Goal: Task Accomplishment & Management: Manage account settings

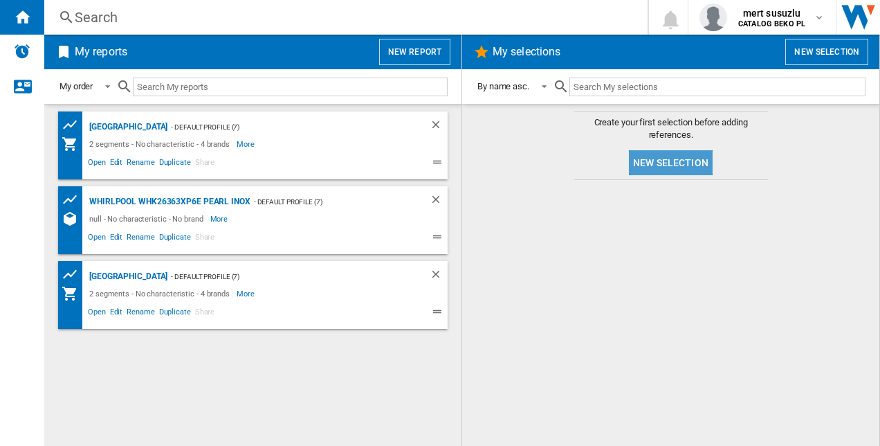
click at [689, 160] on button "New selection" at bounding box center [671, 162] width 84 height 25
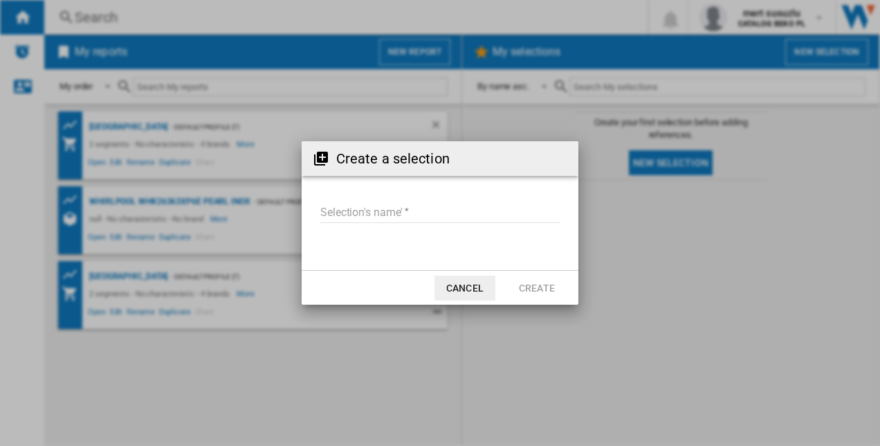
click at [339, 210] on input "Selection's name'" at bounding box center [440, 212] width 241 height 21
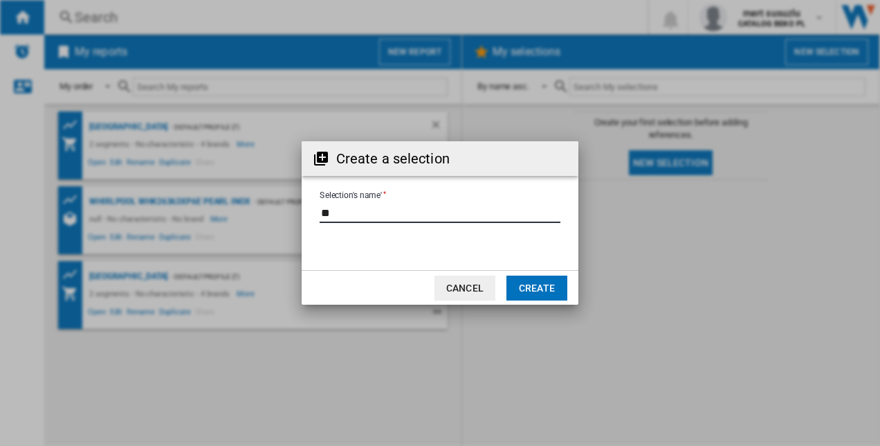
type input "**"
click at [523, 285] on button "Create" at bounding box center [536, 287] width 61 height 25
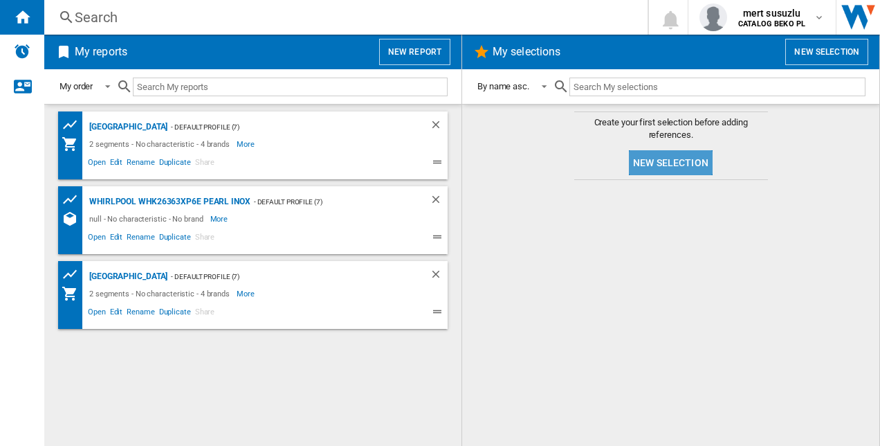
click at [652, 165] on button "New selection" at bounding box center [671, 162] width 84 height 25
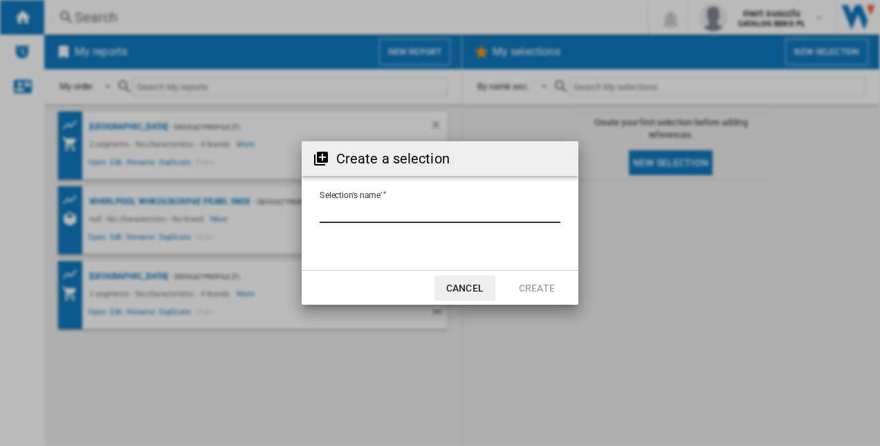
click at [454, 214] on input "Selection's name'" at bounding box center [440, 212] width 241 height 21
type input "**"
click at [537, 286] on button "Create" at bounding box center [536, 287] width 61 height 25
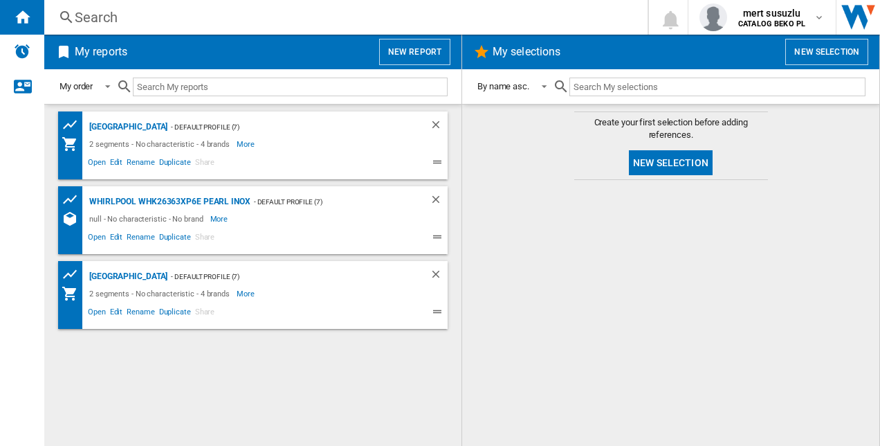
click at [403, 56] on button "New report" at bounding box center [414, 52] width 71 height 26
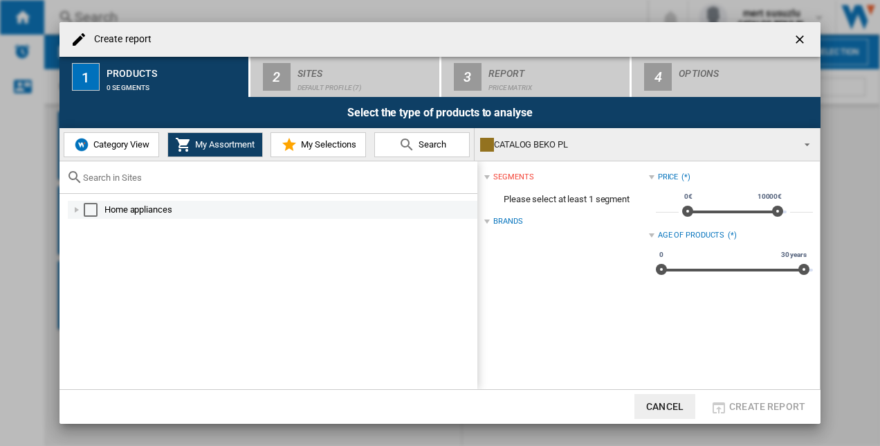
click at [95, 205] on div "Select" at bounding box center [91, 210] width 14 height 14
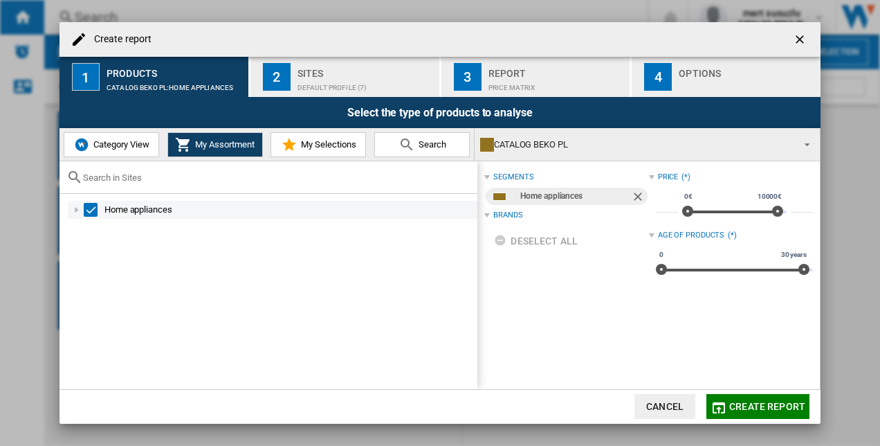
click at [73, 210] on div at bounding box center [77, 210] width 14 height 14
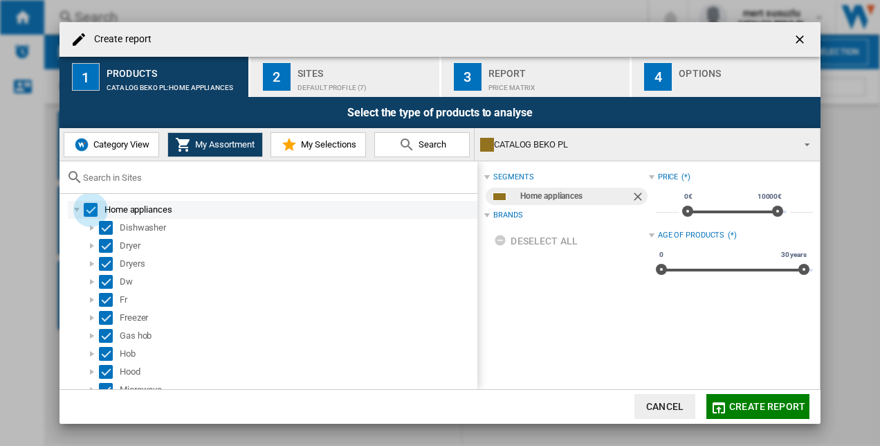
click at [92, 207] on div "Select" at bounding box center [91, 210] width 14 height 14
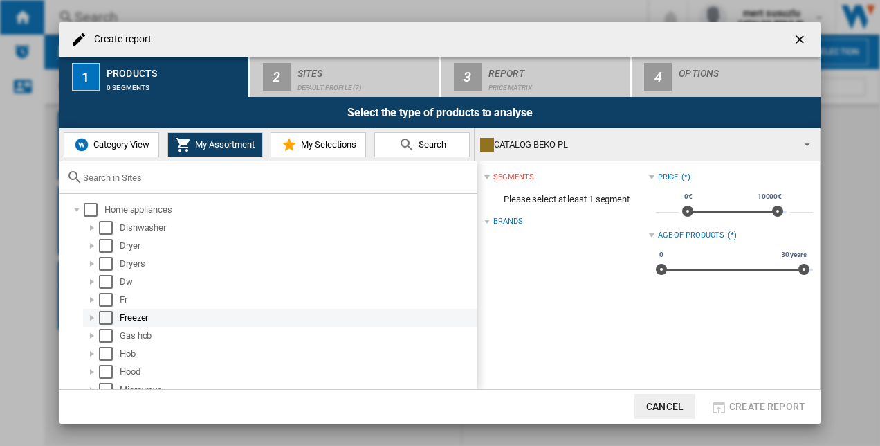
click at [106, 314] on div "Select" at bounding box center [106, 318] width 14 height 14
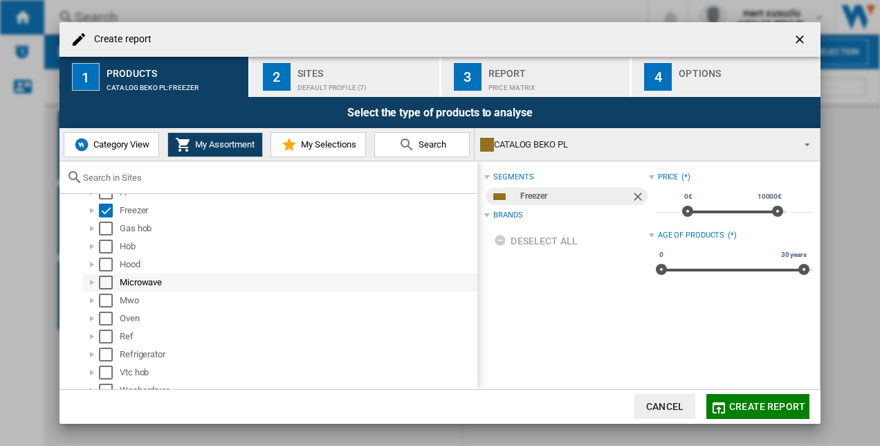
scroll to position [138, 0]
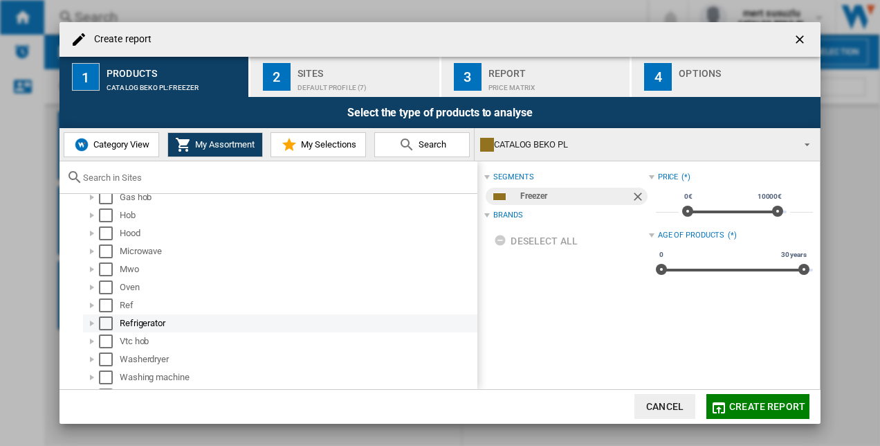
click at [105, 322] on div "Select" at bounding box center [106, 323] width 14 height 14
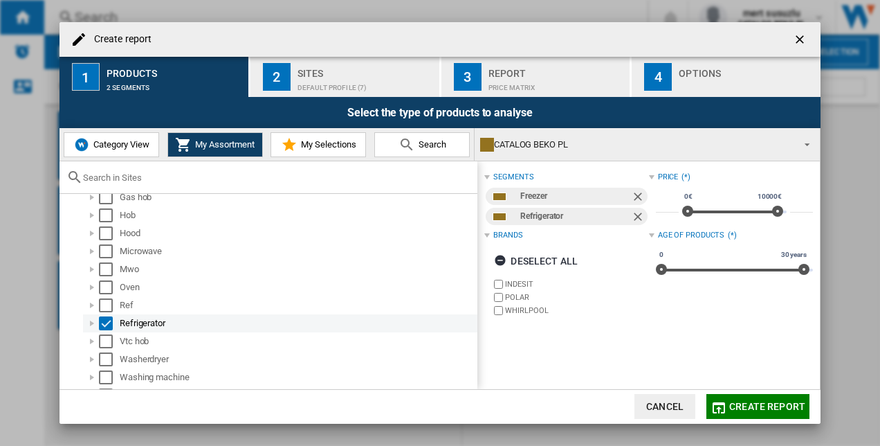
scroll to position [154, 0]
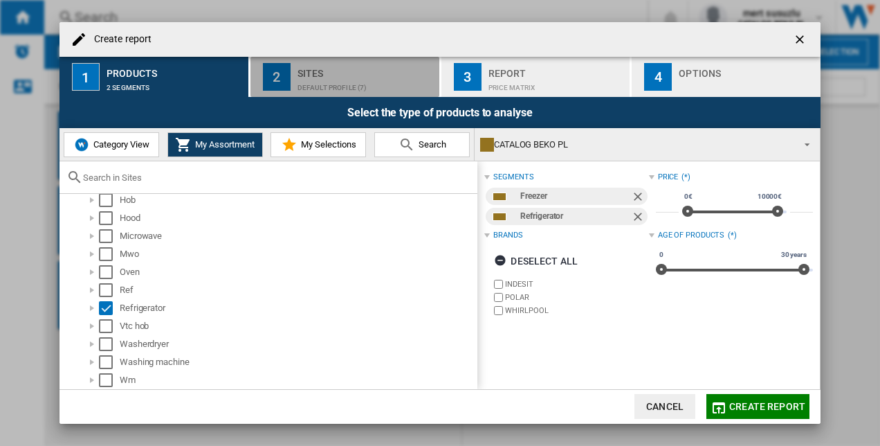
click at [333, 79] on div "Default profile (7)" at bounding box center [366, 84] width 136 height 15
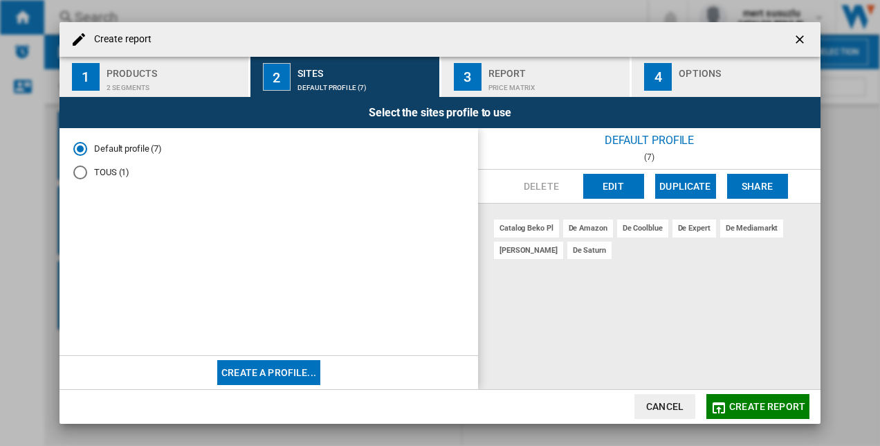
click at [612, 179] on button "Edit" at bounding box center [613, 186] width 61 height 25
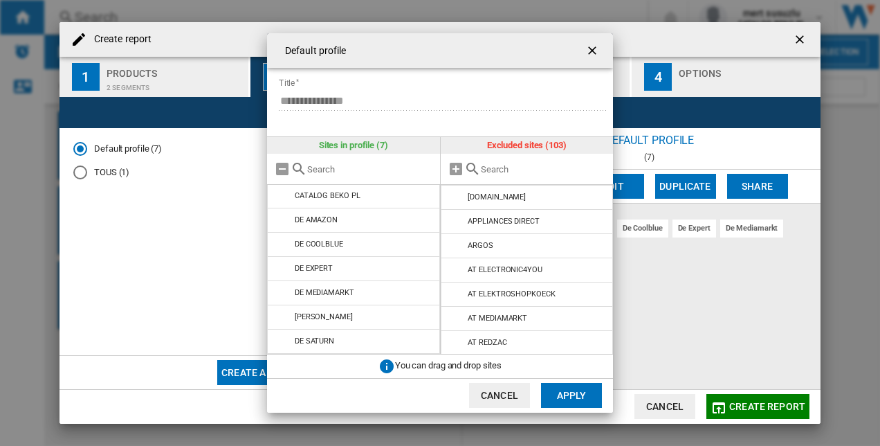
scroll to position [0, 0]
click at [350, 172] on input "text" at bounding box center [370, 169] width 126 height 10
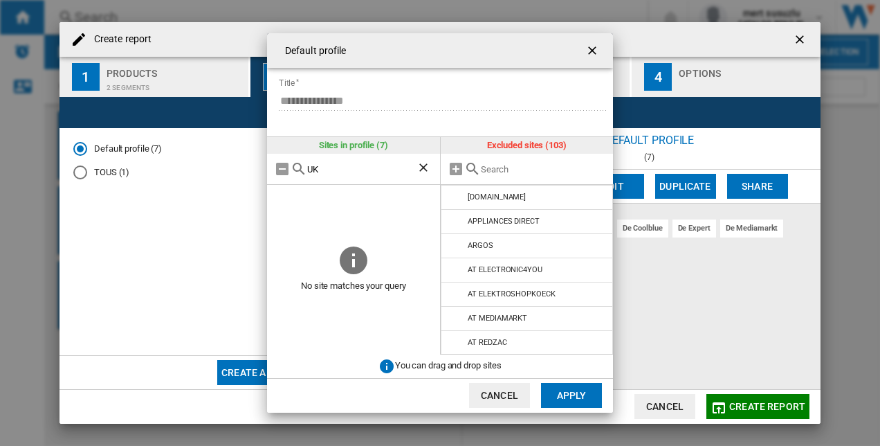
type input "U"
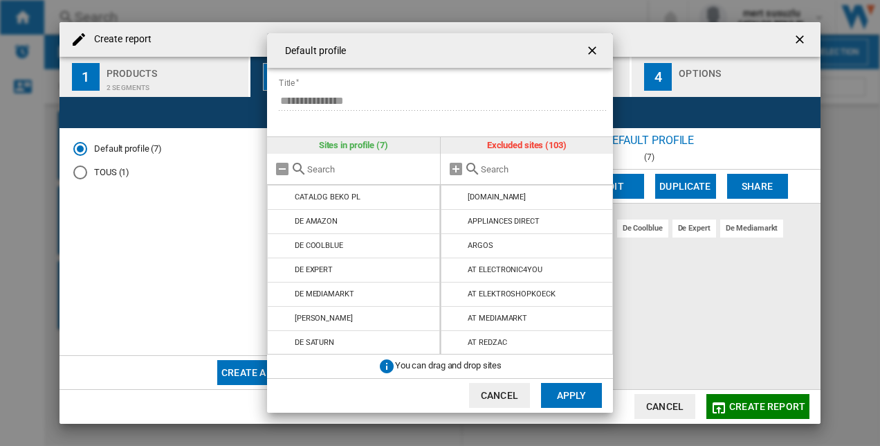
click at [555, 169] on input "text" at bounding box center [544, 169] width 126 height 10
click at [284, 169] on md-icon at bounding box center [282, 169] width 17 height 17
click at [517, 169] on input "text" at bounding box center [544, 169] width 126 height 10
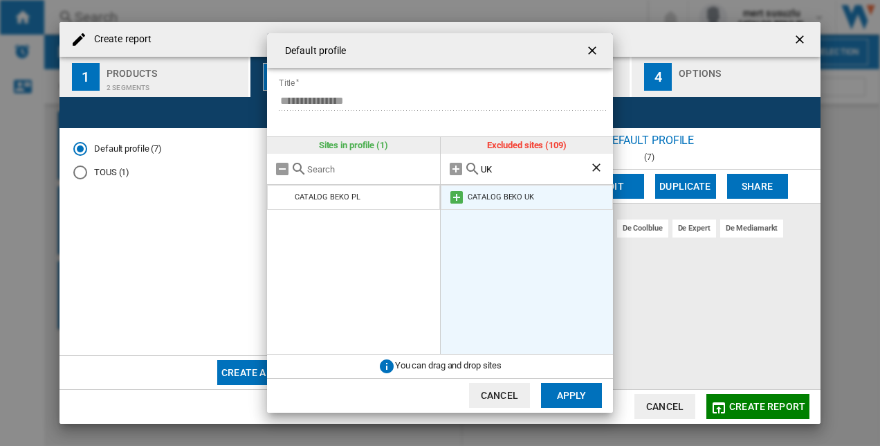
type input "UK"
click at [457, 194] on md-icon at bounding box center [456, 197] width 17 height 17
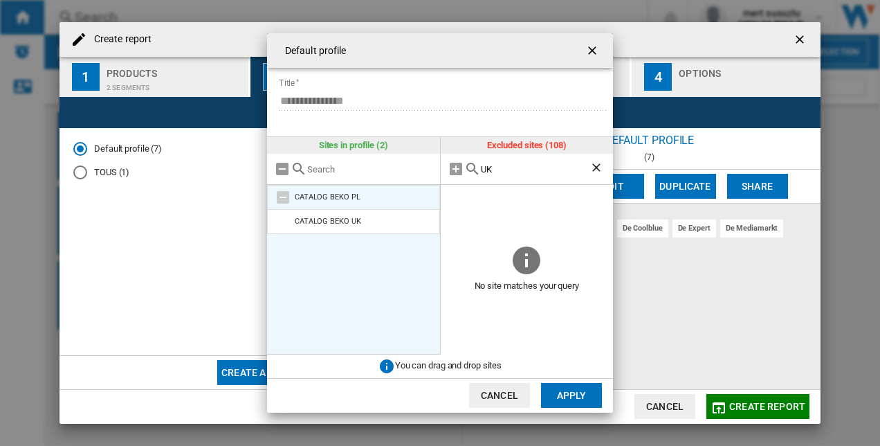
click at [286, 199] on md-icon at bounding box center [283, 197] width 17 height 17
click at [281, 199] on md-icon at bounding box center [283, 197] width 17 height 17
click at [285, 196] on md-icon at bounding box center [283, 197] width 17 height 17
click at [287, 196] on md-icon at bounding box center [283, 197] width 17 height 17
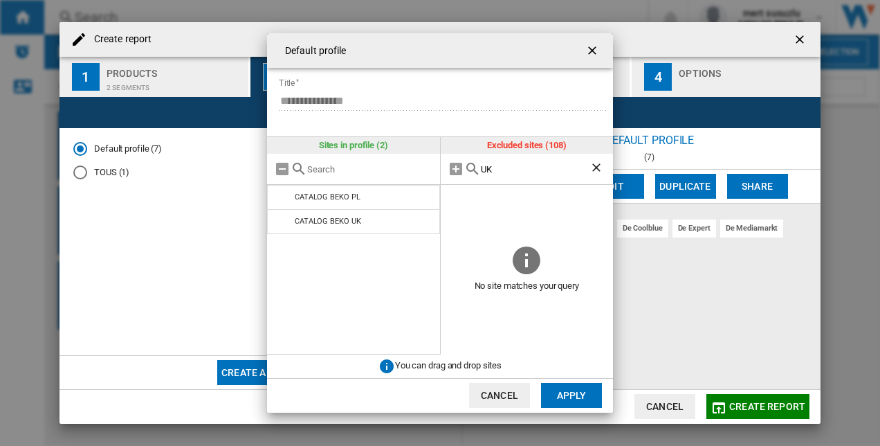
click at [541, 168] on input "UK" at bounding box center [535, 169] width 109 height 10
click at [601, 169] on ng-md-icon "Clear search" at bounding box center [597, 169] width 17 height 17
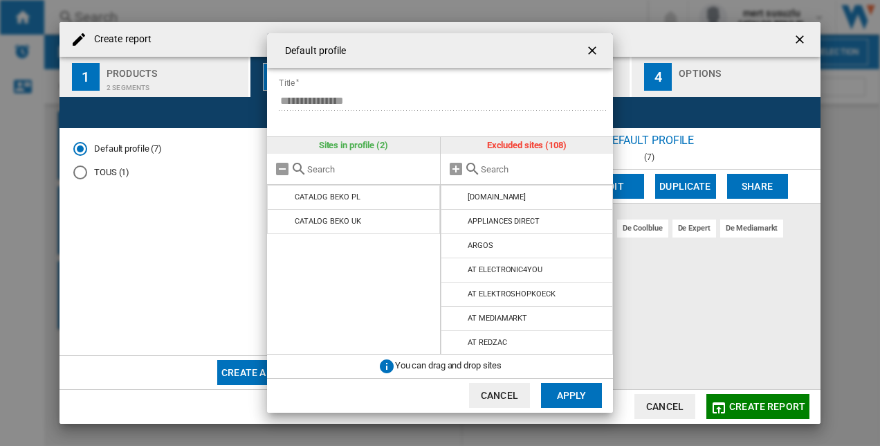
click at [524, 172] on input "text" at bounding box center [544, 169] width 126 height 10
type input "c"
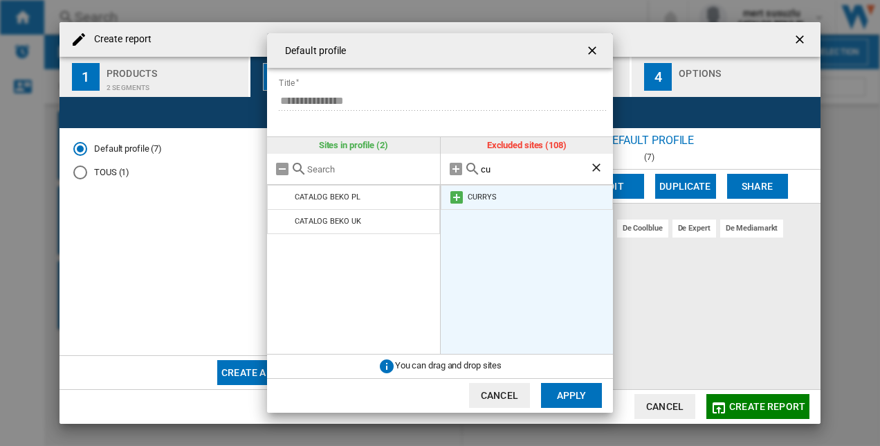
click at [484, 201] on div "CURRYS" at bounding box center [482, 196] width 28 height 9
click at [453, 198] on md-icon at bounding box center [456, 197] width 17 height 17
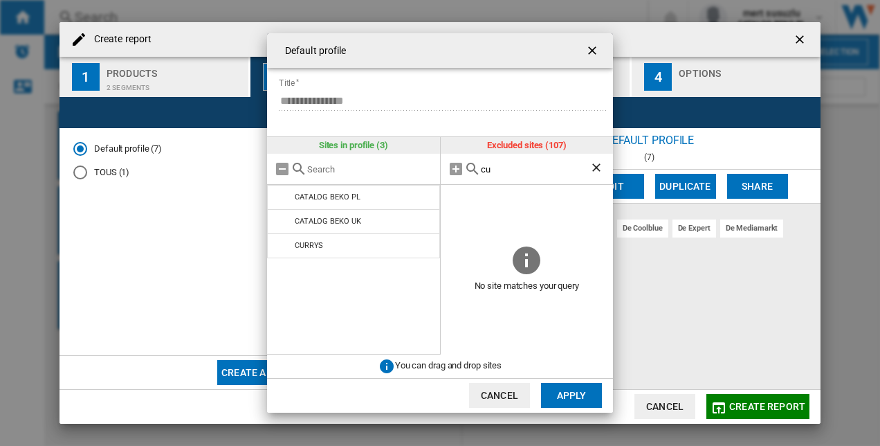
click at [495, 172] on input "cu" at bounding box center [535, 169] width 109 height 10
click at [496, 173] on input "cu" at bounding box center [535, 169] width 109 height 10
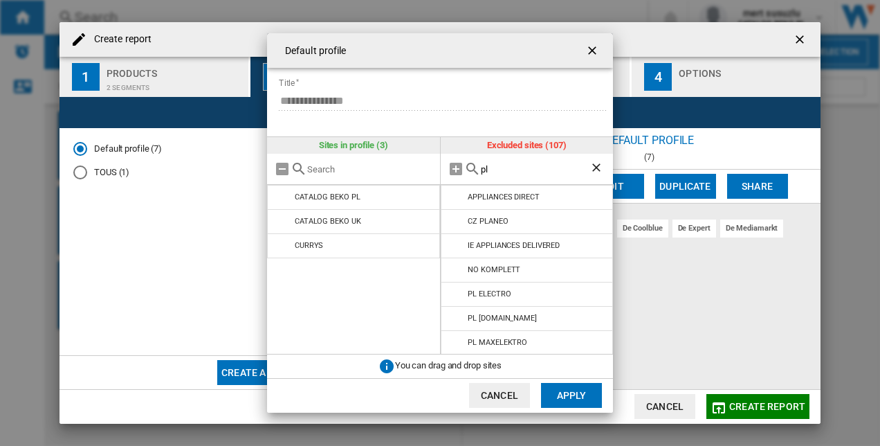
type input "p"
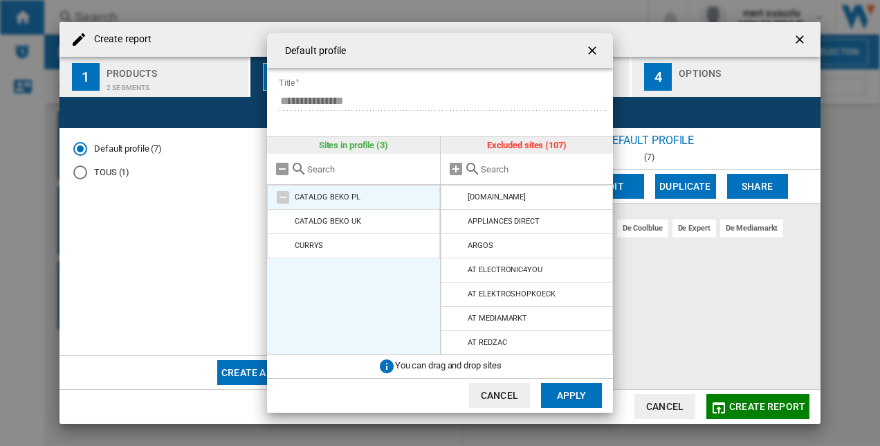
click at [280, 195] on md-icon at bounding box center [283, 197] width 17 height 17
click at [282, 199] on md-icon at bounding box center [283, 197] width 17 height 17
click at [284, 195] on md-icon at bounding box center [283, 197] width 17 height 17
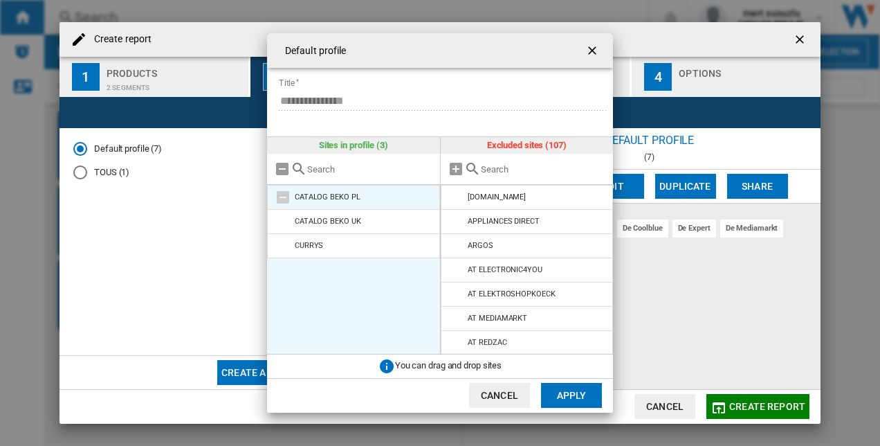
click at [285, 196] on md-icon at bounding box center [283, 197] width 17 height 17
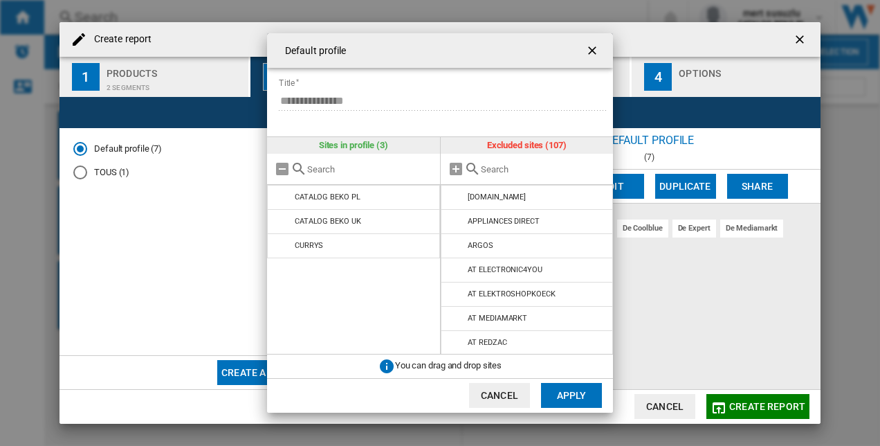
click at [578, 394] on button "Apply" at bounding box center [571, 395] width 61 height 25
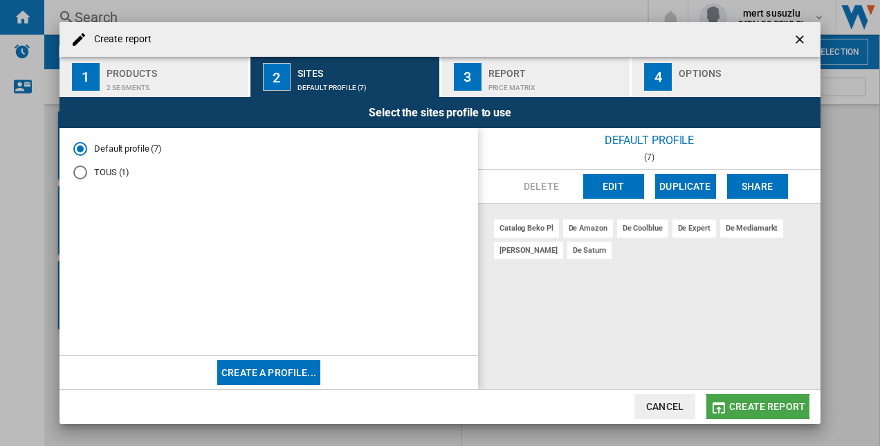
click at [749, 405] on span "Create report" at bounding box center [767, 406] width 76 height 11
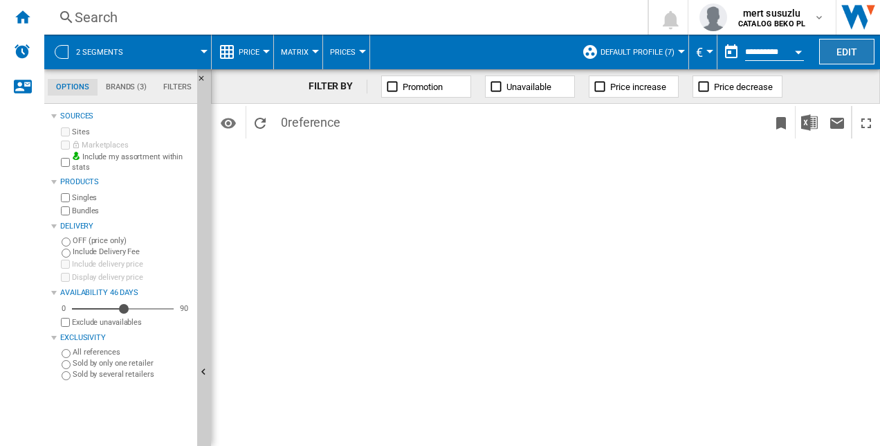
click at [848, 54] on button "Edit" at bounding box center [846, 52] width 55 height 26
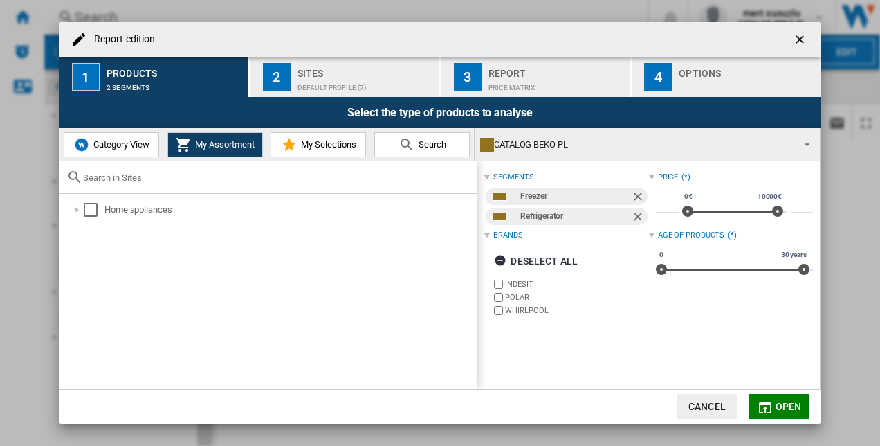
click at [133, 179] on input "text" at bounding box center [276, 177] width 387 height 10
paste input "HB55 732 W [GEOGRAPHIC_DATA]"
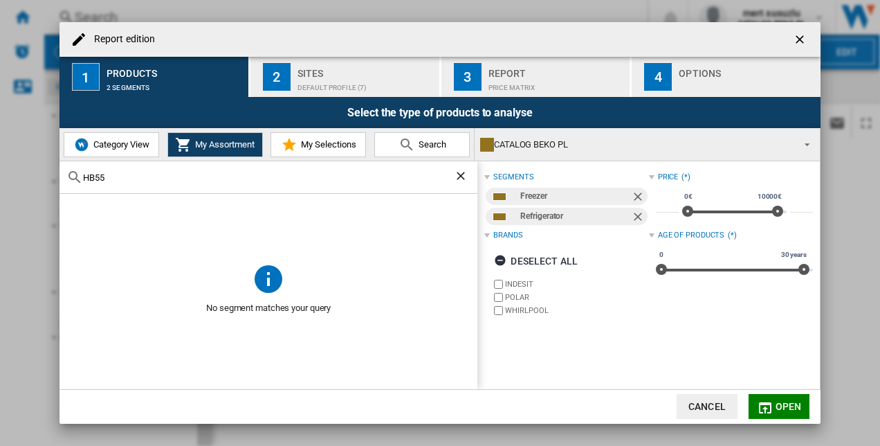
click at [98, 170] on div "HB55" at bounding box center [269, 177] width 418 height 33
click at [91, 178] on input "HB55" at bounding box center [268, 177] width 371 height 10
paste input "PKH 1261 W4UK"
type input "H"
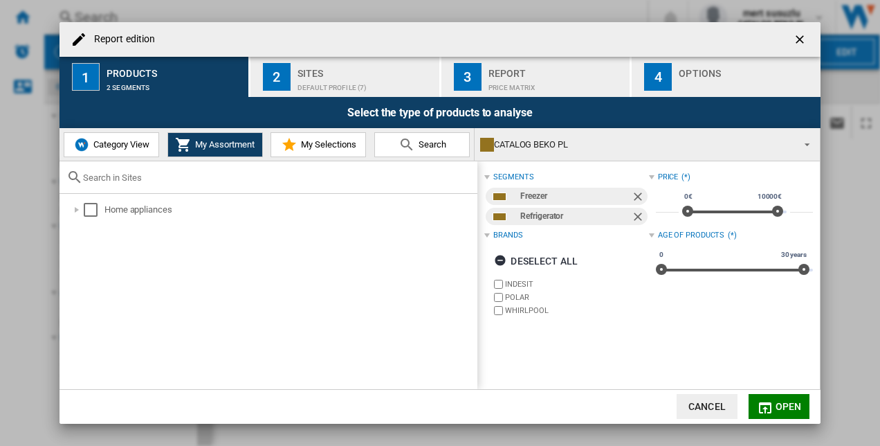
click at [135, 176] on input "text" at bounding box center [276, 177] width 387 height 10
paste input "HPKS 1262B4 [GEOGRAPHIC_DATA]"
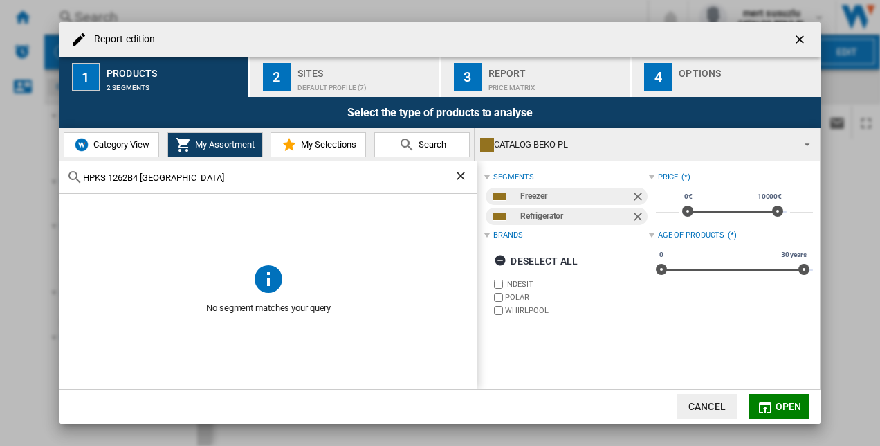
click at [509, 235] on div "Brands" at bounding box center [507, 235] width 29 height 11
click at [544, 255] on div "Deselect all" at bounding box center [536, 260] width 84 height 25
click at [544, 255] on div "Select all" at bounding box center [529, 260] width 71 height 25
click at [147, 186] on div "HPKS 1262B4 [GEOGRAPHIC_DATA]" at bounding box center [269, 177] width 418 height 33
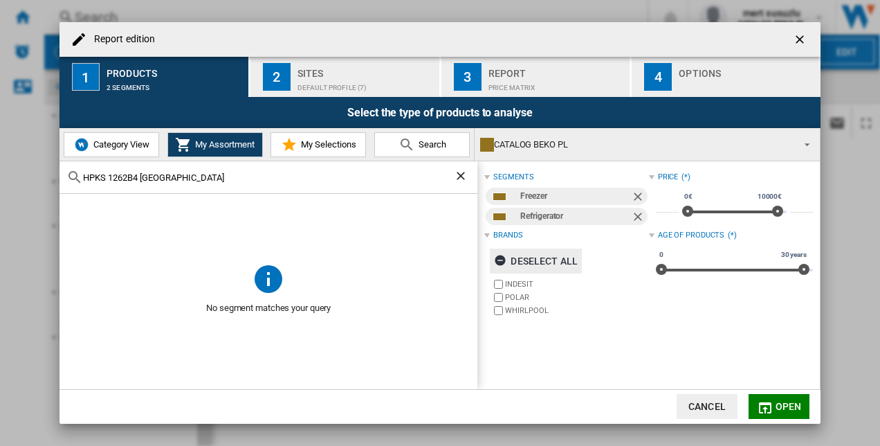
click at [149, 174] on input "HPKS 1262B4 [GEOGRAPHIC_DATA]" at bounding box center [268, 177] width 371 height 10
paste input "26362 XP5"
type input "H"
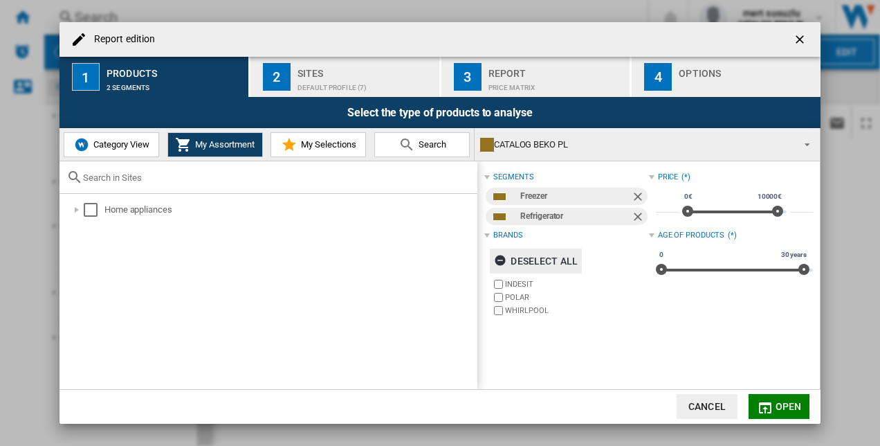
click at [208, 181] on input "text" at bounding box center [276, 177] width 387 height 10
paste input "INK 25362 W4UK"
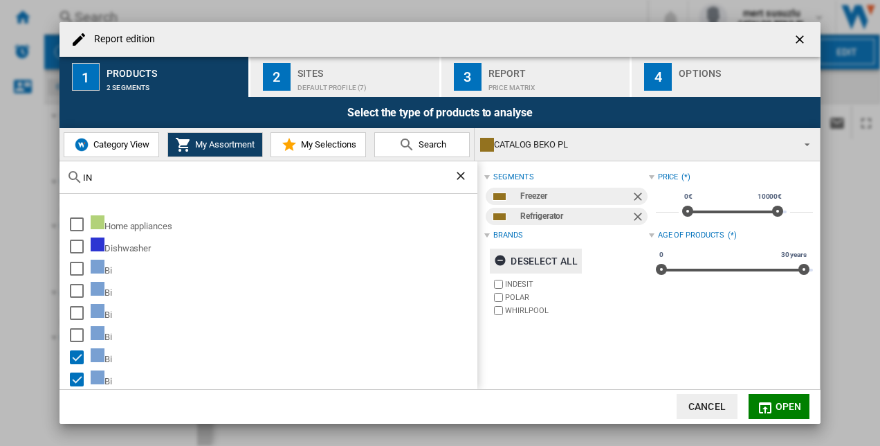
type input "I"
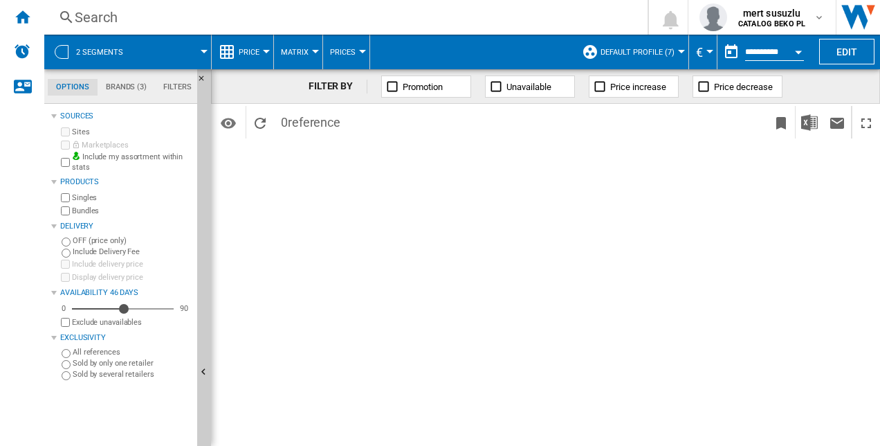
click at [628, 44] on button "Default profile (7)" at bounding box center [641, 52] width 81 height 35
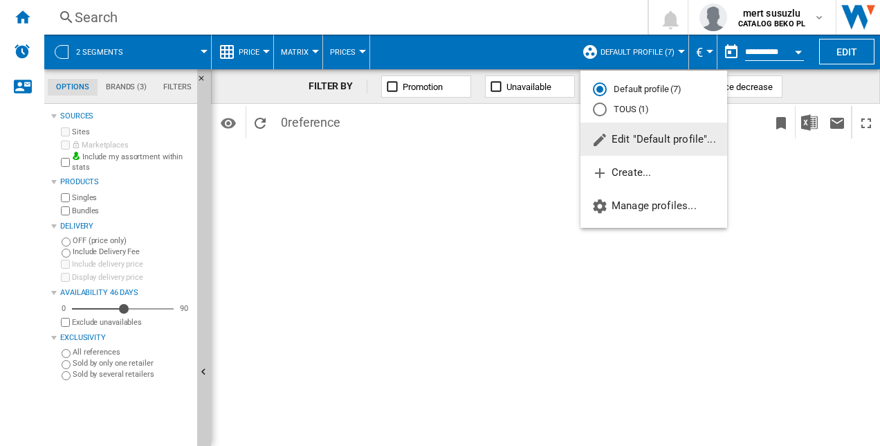
click at [637, 84] on md-radio-button "Default profile (7)" at bounding box center [654, 89] width 122 height 13
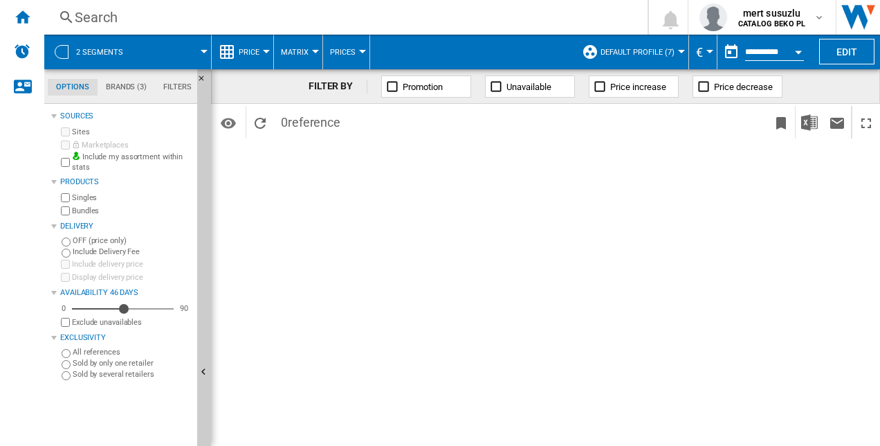
click at [98, 57] on button "2 segments" at bounding box center [106, 52] width 61 height 35
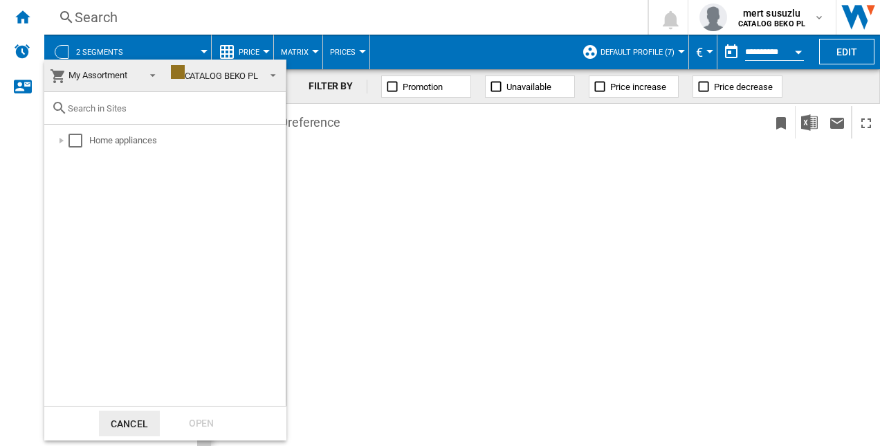
click at [15, 19] on md-backdrop at bounding box center [440, 223] width 880 height 446
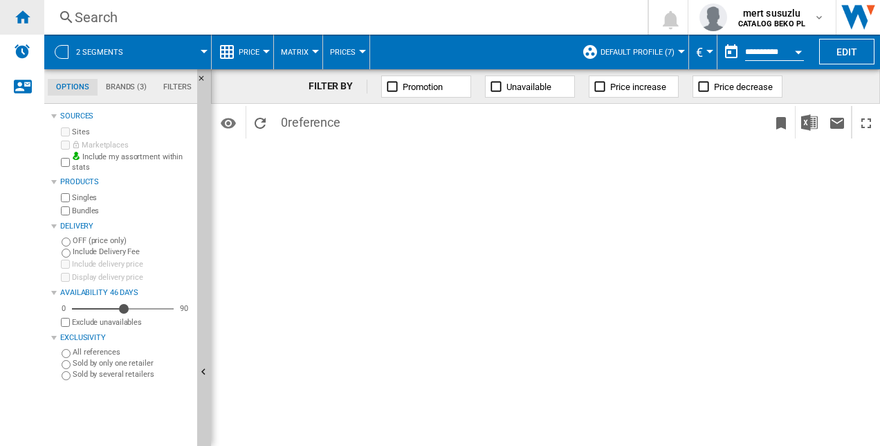
click at [18, 21] on ng-md-icon "Home" at bounding box center [22, 16] width 17 height 17
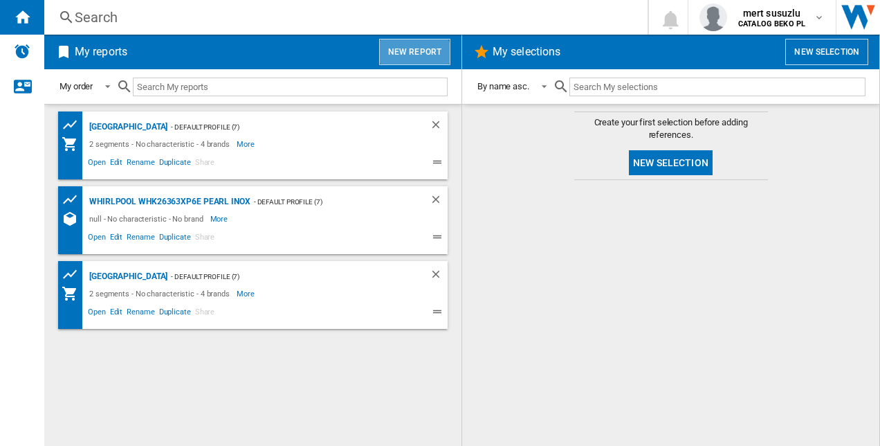
click at [412, 59] on button "New report" at bounding box center [414, 52] width 71 height 26
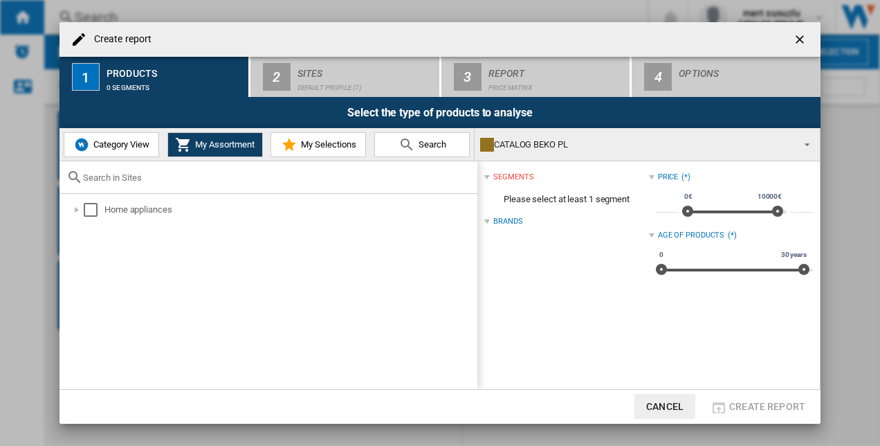
click at [508, 217] on div "Brands" at bounding box center [507, 221] width 29 height 11
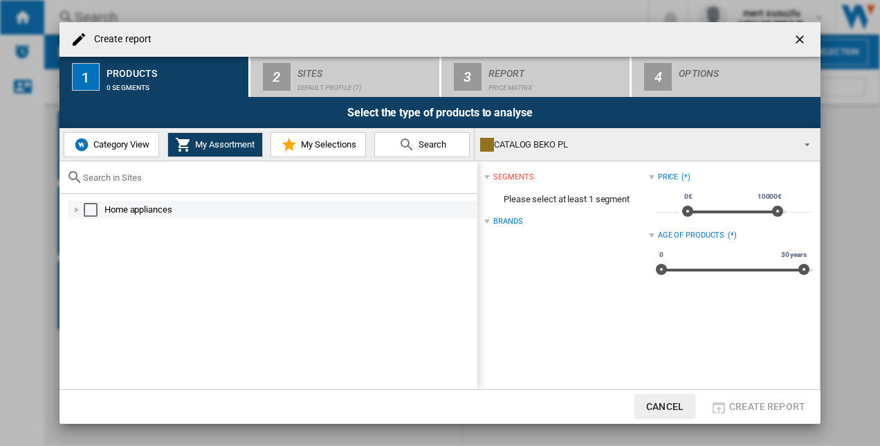
click at [73, 206] on div at bounding box center [77, 210] width 14 height 14
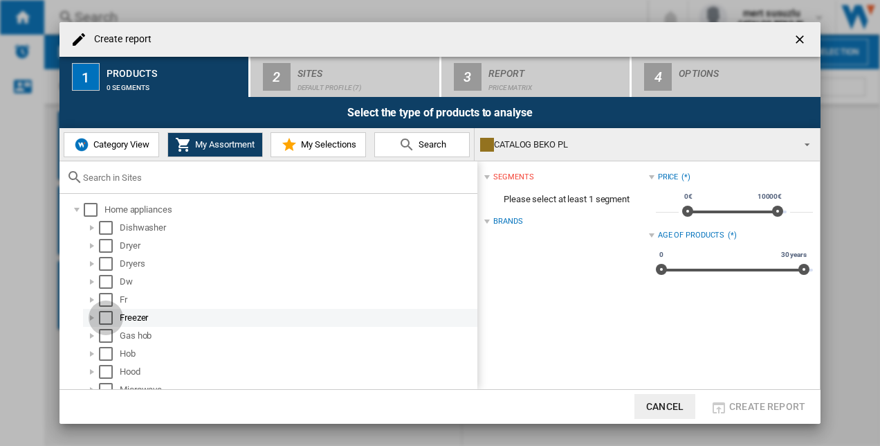
click at [108, 318] on div "Select" at bounding box center [106, 318] width 14 height 14
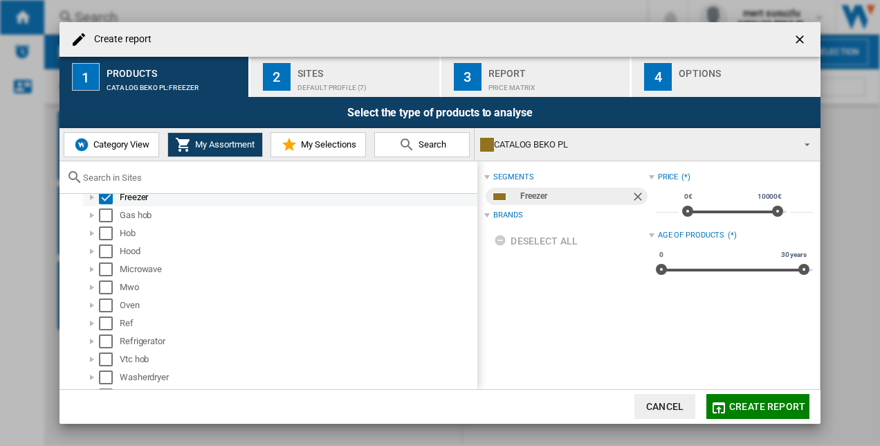
scroll to position [138, 0]
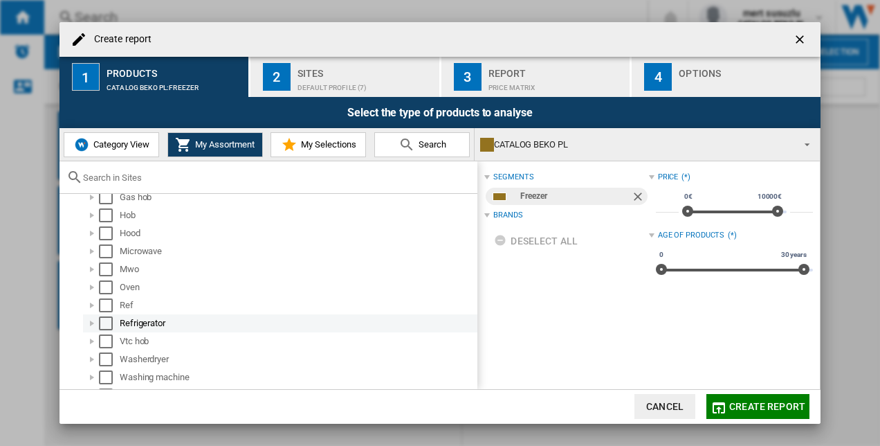
click at [107, 319] on div "Select" at bounding box center [106, 323] width 14 height 14
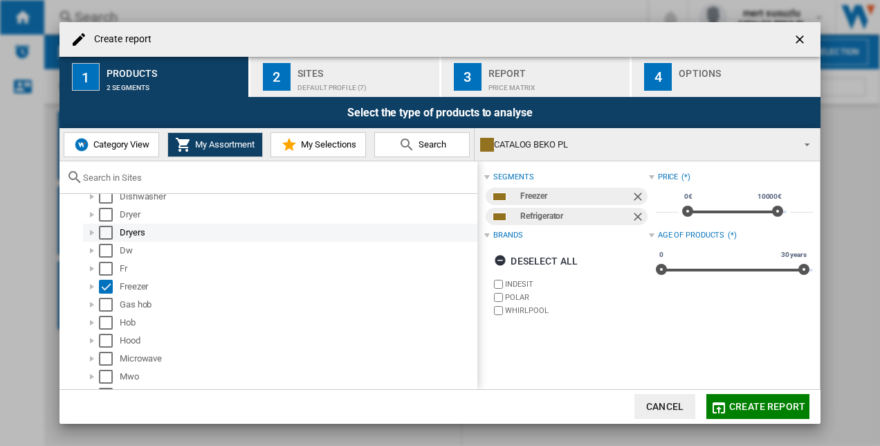
scroll to position [0, 0]
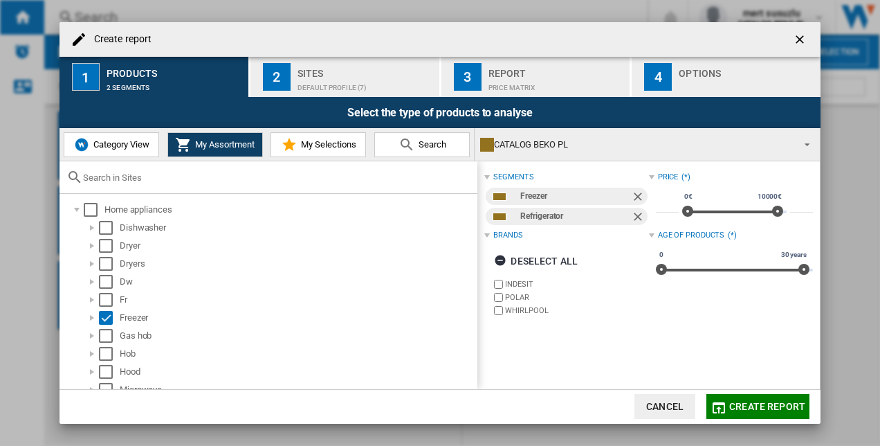
click at [380, 83] on div "Default profile (7)" at bounding box center [366, 84] width 136 height 15
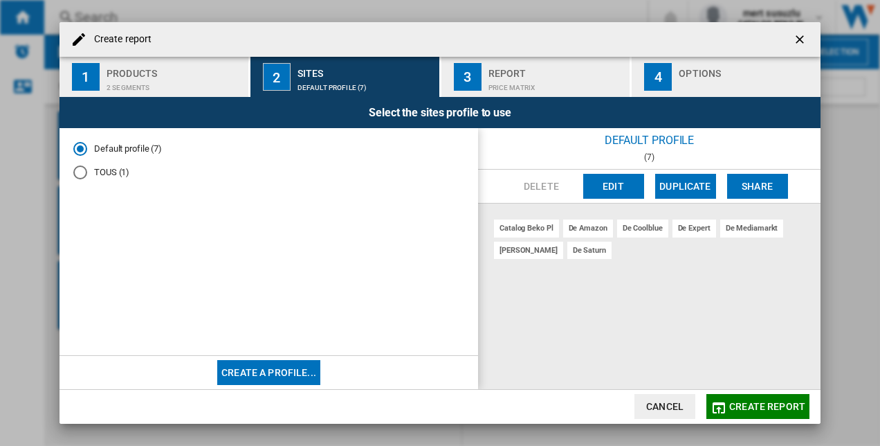
click at [125, 145] on md-radio-button "Default profile (7)" at bounding box center [268, 148] width 391 height 13
click at [116, 173] on md-radio-button "TOUS (1)" at bounding box center [268, 172] width 391 height 13
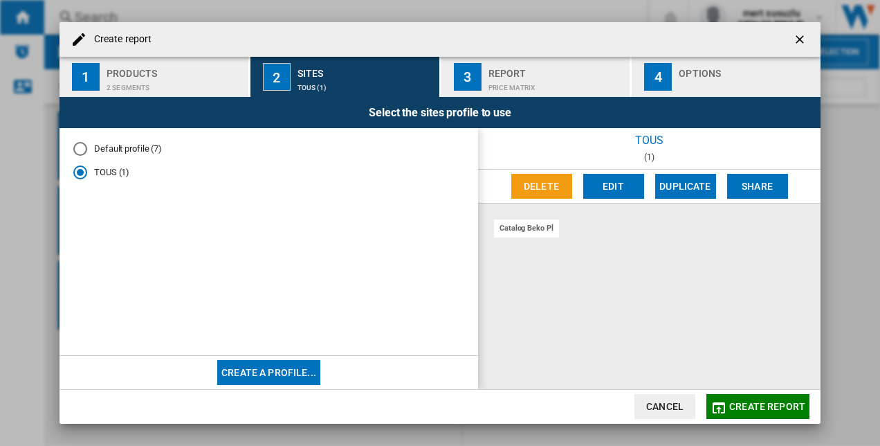
click at [112, 156] on md-radio-group "Default profile (7) TOUS (1)" at bounding box center [268, 166] width 391 height 48
click at [113, 153] on md-radio-button "Default profile (7)" at bounding box center [268, 148] width 391 height 13
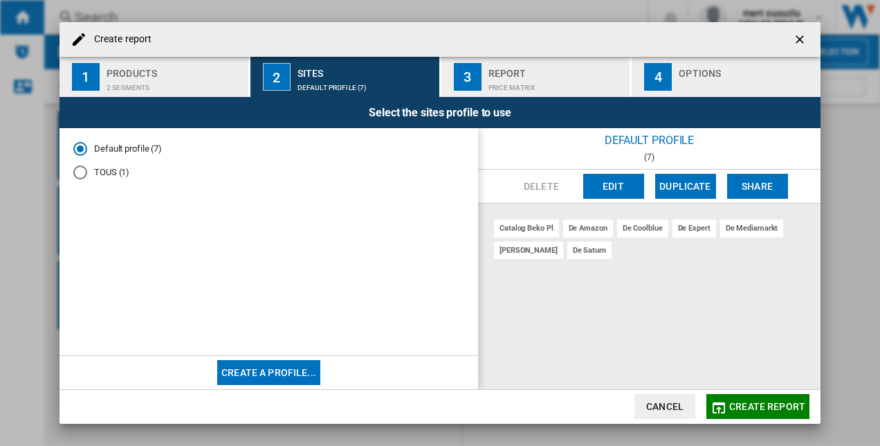
click at [605, 190] on button "Edit" at bounding box center [613, 186] width 61 height 25
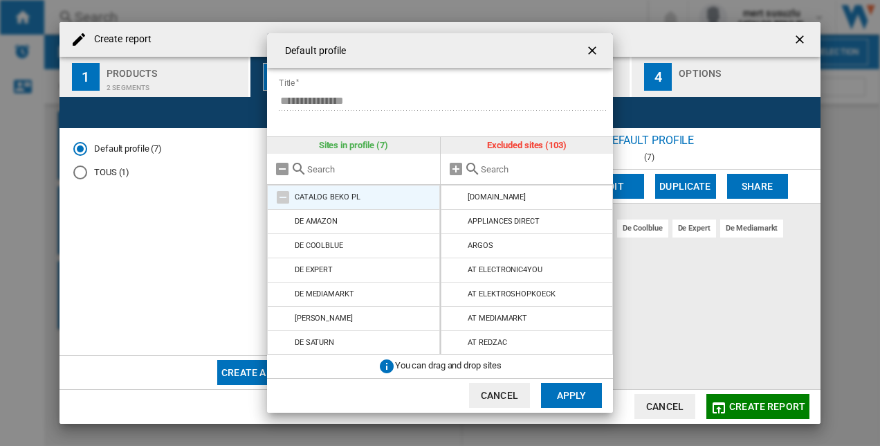
click at [280, 196] on md-icon "{{::title}} {{::getI18NText('BUTTONS.CANCEL')}} ..." at bounding box center [283, 197] width 17 height 17
click at [280, 172] on md-icon "{{::title}} {{::getI18NText('BUTTONS.CANCEL')}} ..." at bounding box center [282, 169] width 17 height 17
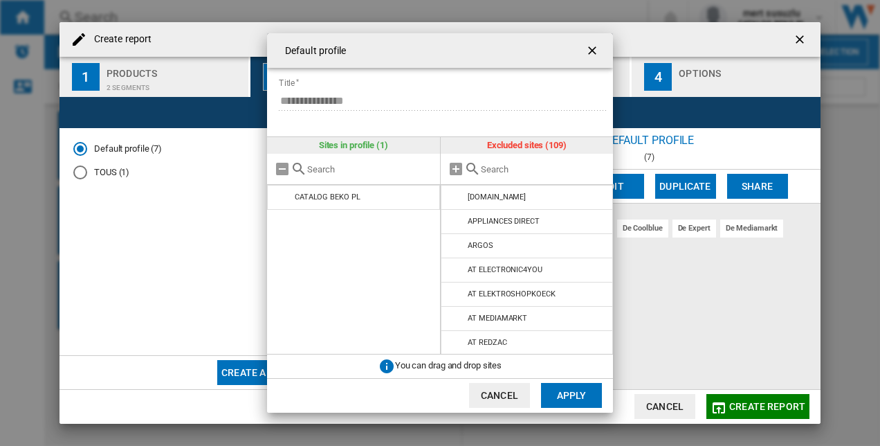
click at [484, 169] on input "{{::title}} {{::getI18NText('BUTTONS.CANCEL')}} ..." at bounding box center [544, 169] width 126 height 10
click at [497, 174] on div "{{::title}} {{::getI18NText('BUTTONS.CANCEL')}} ..." at bounding box center [527, 169] width 173 height 31
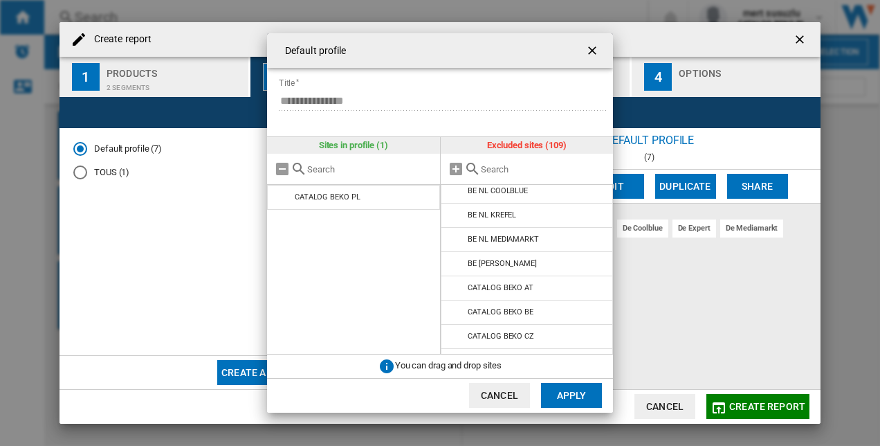
scroll to position [484, 0]
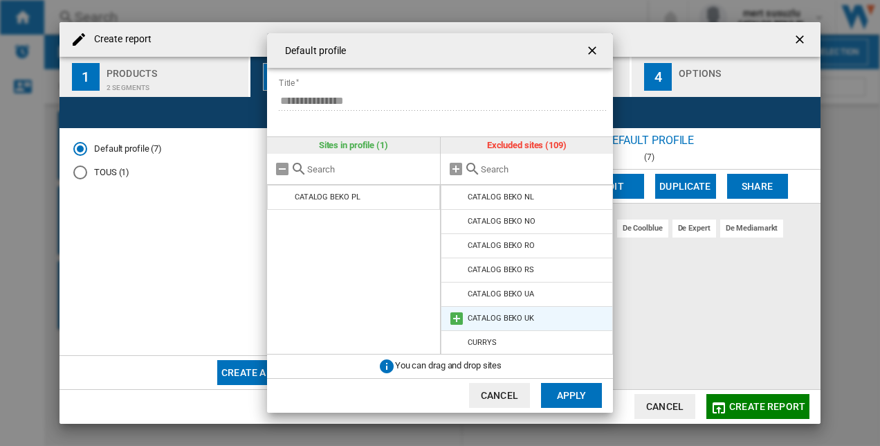
click at [458, 315] on md-icon "{{::title}} {{::getI18NText('BUTTONS.CANCEL')}} ..." at bounding box center [456, 318] width 17 height 17
click at [451, 320] on md-icon "{{::title}} {{::getI18NText('BUTTONS.CANCEL')}} ..." at bounding box center [456, 318] width 17 height 17
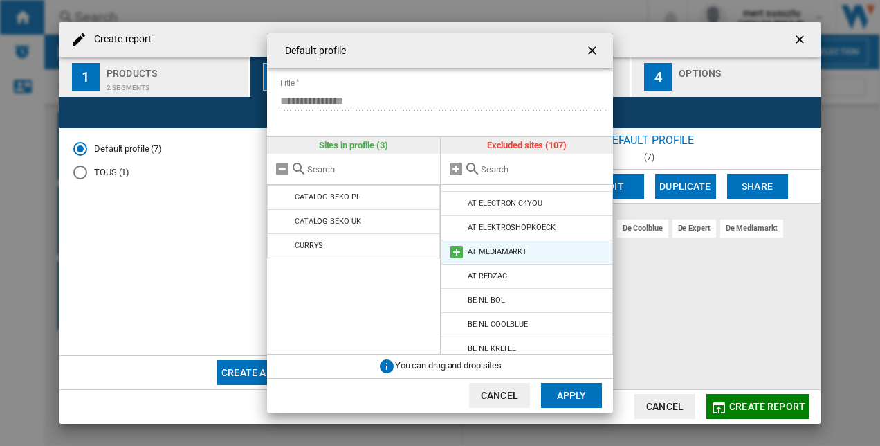
scroll to position [0, 0]
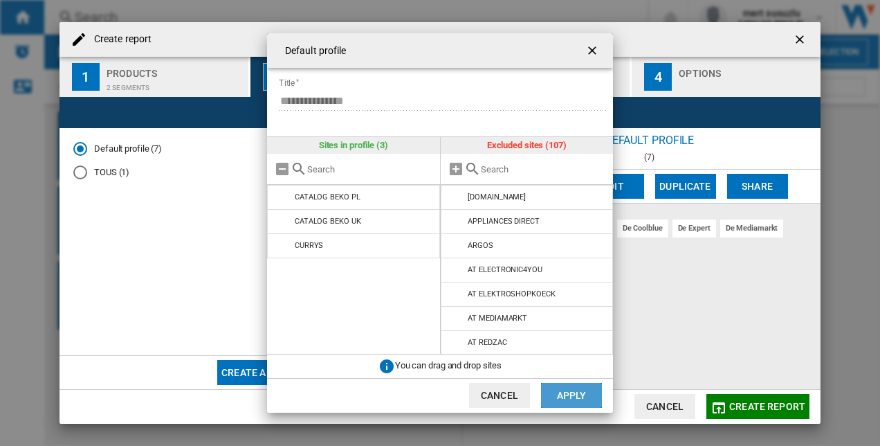
click at [584, 394] on button "Apply" at bounding box center [571, 395] width 61 height 25
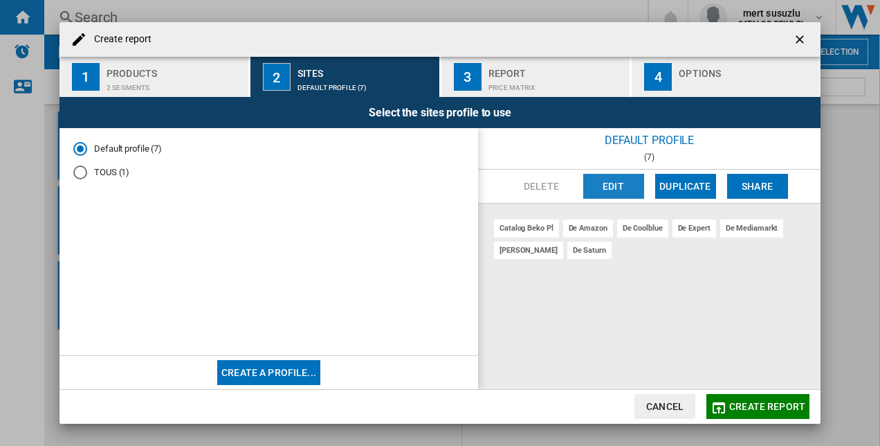
click at [625, 191] on button "Edit" at bounding box center [613, 186] width 61 height 25
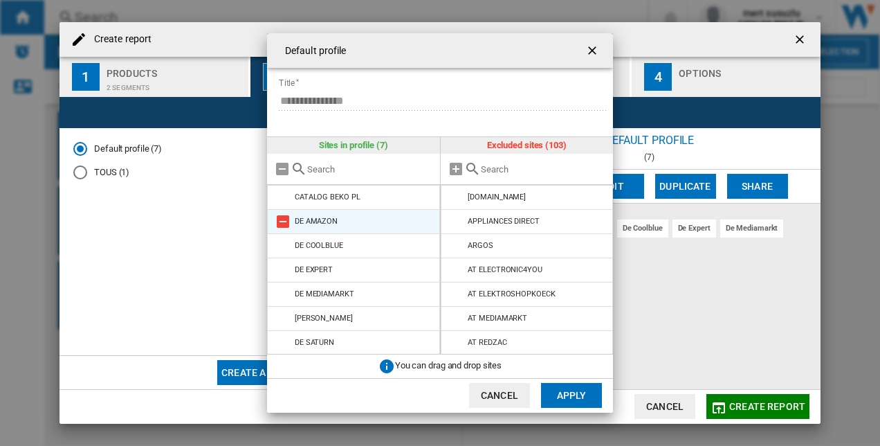
click at [283, 219] on md-icon "{{::title}} {{::getI18NText('BUTTONS.CANCEL')}} ..." at bounding box center [283, 221] width 17 height 17
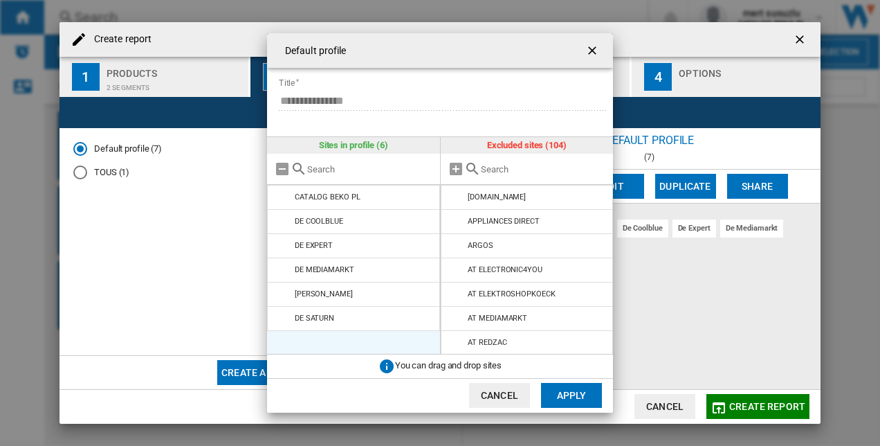
click at [589, 395] on button "Apply" at bounding box center [571, 395] width 61 height 25
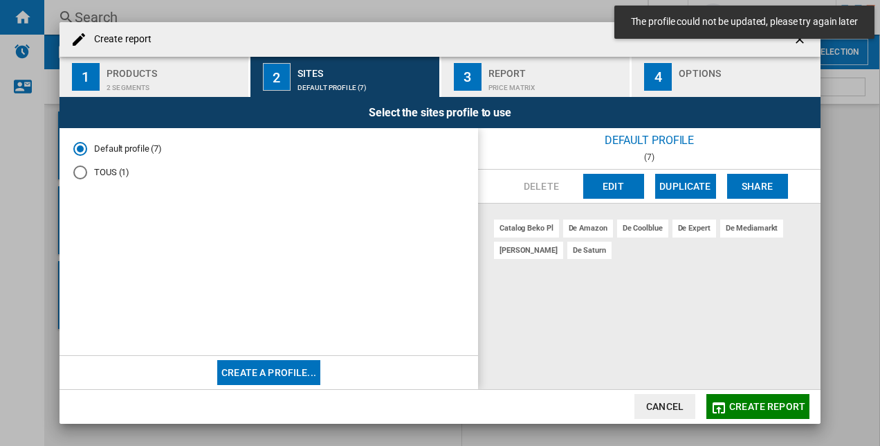
click at [596, 235] on div "de amazon" at bounding box center [588, 227] width 50 height 17
click at [596, 229] on div "de amazon" at bounding box center [588, 227] width 50 height 17
click at [607, 191] on button "Edit" at bounding box center [613, 186] width 61 height 25
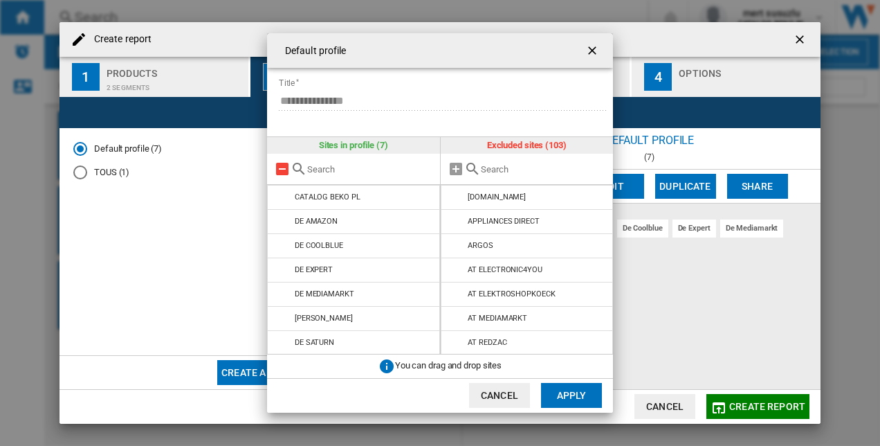
click at [281, 172] on md-icon "{{::title}} {{::getI18NText('BUTTONS.CANCEL')}} ..." at bounding box center [282, 169] width 17 height 17
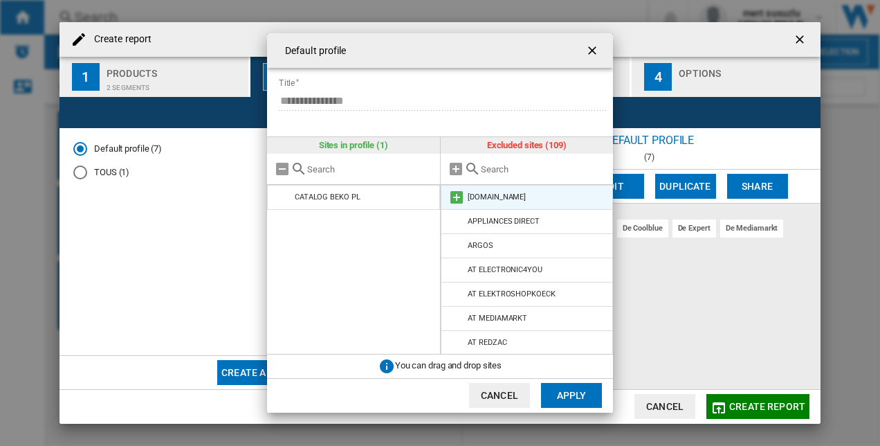
click at [457, 199] on md-icon "{{::title}} {{::getI18NText('BUTTONS.CANCEL')}} ..." at bounding box center [456, 197] width 17 height 17
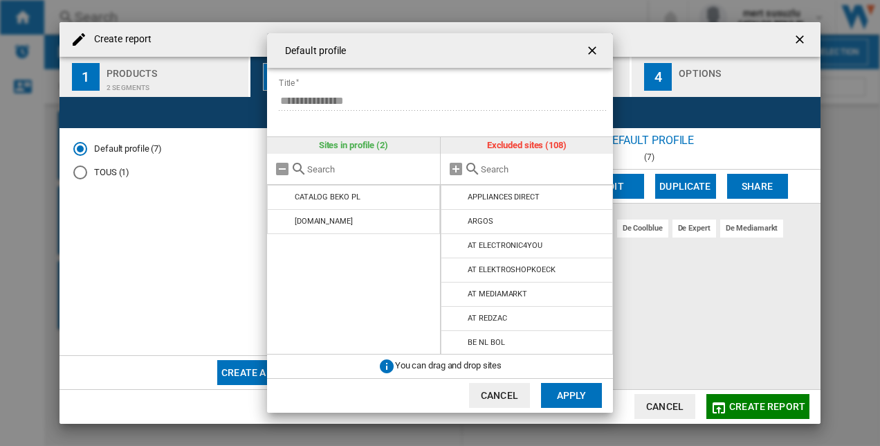
click at [573, 393] on button "Apply" at bounding box center [571, 395] width 61 height 25
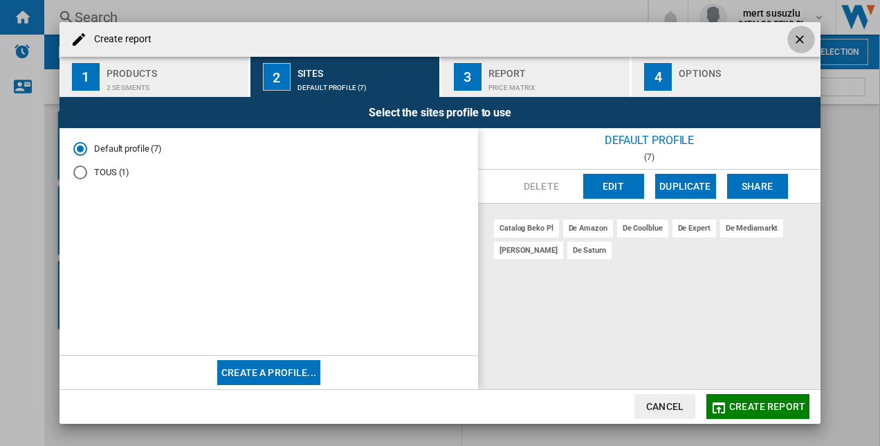
click at [805, 35] on ng-md-icon "getI18NText('BUTTONS.CLOSE_DIALOG')" at bounding box center [801, 41] width 17 height 17
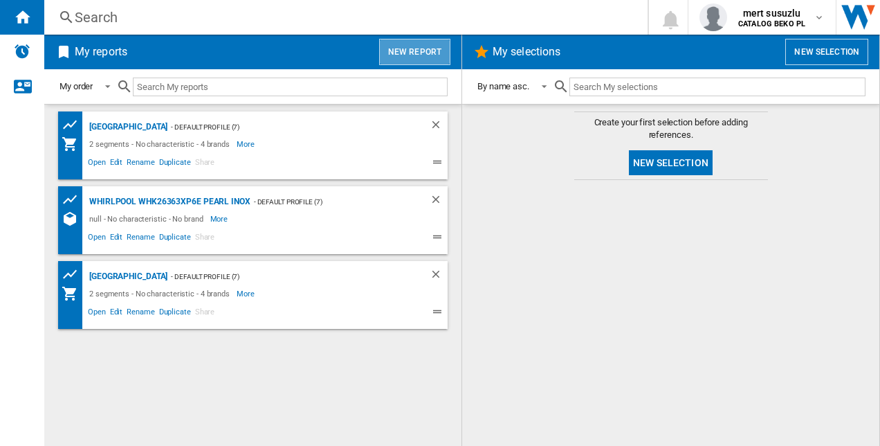
click at [419, 53] on button "New report" at bounding box center [414, 52] width 71 height 26
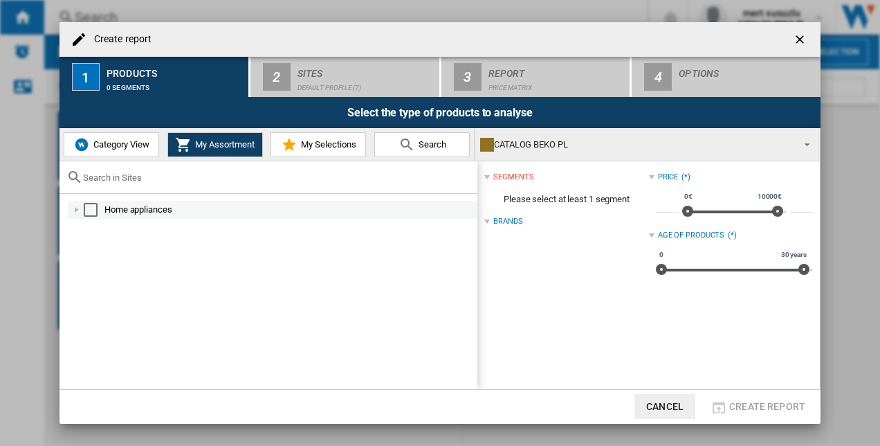
click at [74, 214] on div at bounding box center [77, 210] width 14 height 14
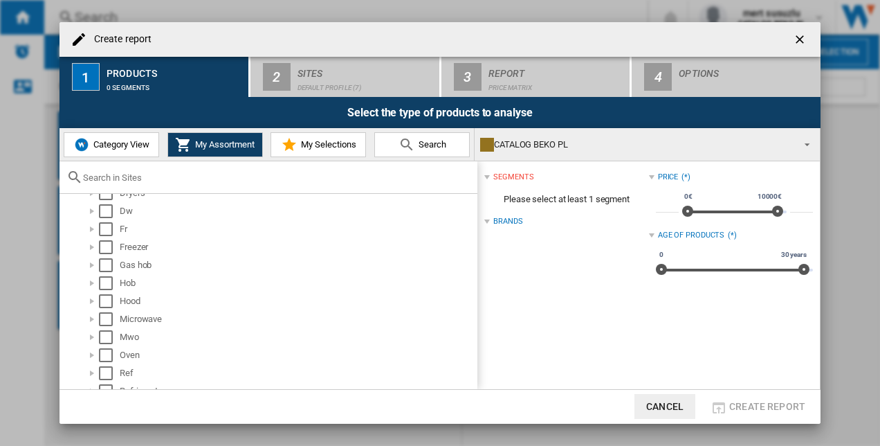
scroll to position [101, 0]
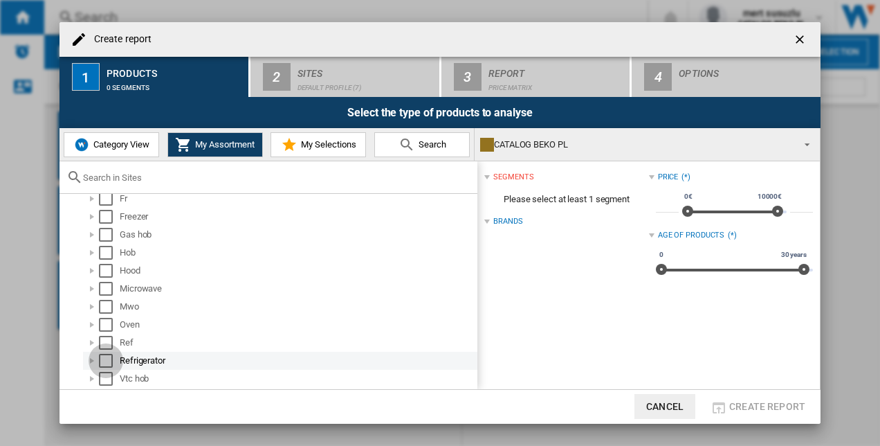
click at [109, 363] on div "Select" at bounding box center [106, 361] width 14 height 14
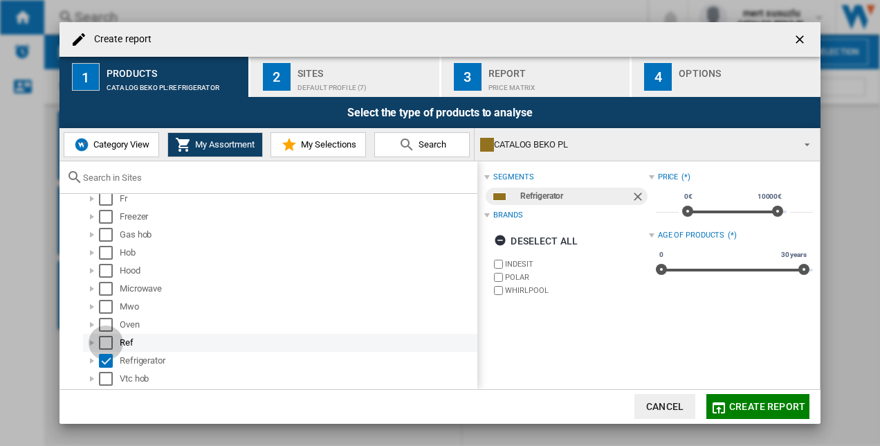
click at [107, 338] on div "Select" at bounding box center [106, 343] width 14 height 14
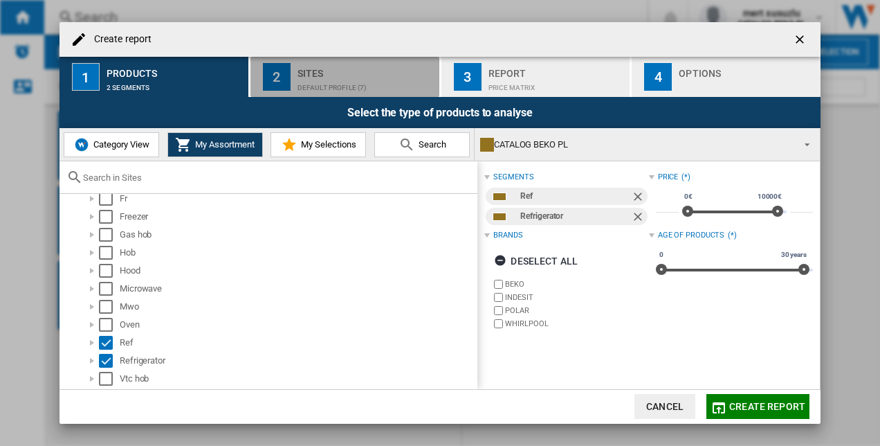
click at [329, 73] on div "Sites" at bounding box center [366, 69] width 136 height 15
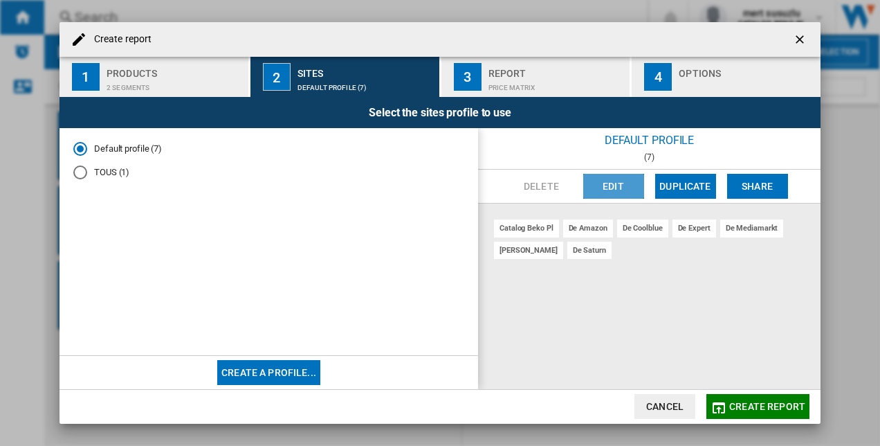
click at [607, 177] on button "Edit" at bounding box center [613, 186] width 61 height 25
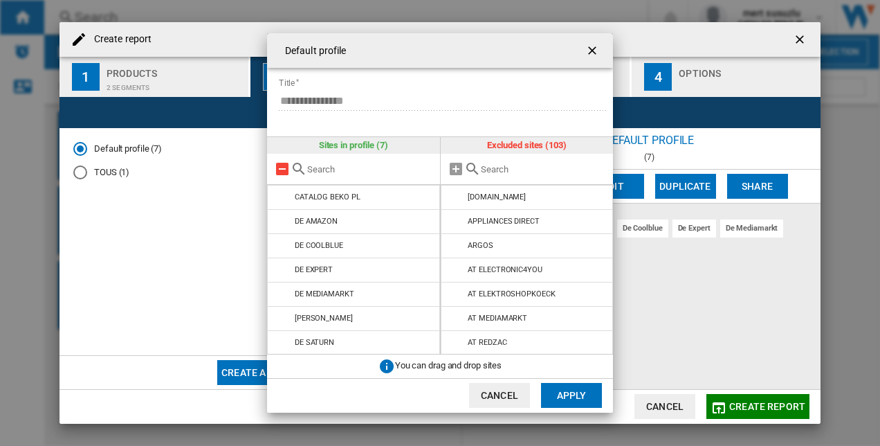
click at [279, 167] on md-icon "{{::title}} {{::getI18NText('BUTTONS.CANCEL')}} ..." at bounding box center [282, 169] width 17 height 17
click at [486, 174] on input "{{::title}} {{::getI18NText('BUTTONS.CANCEL')}} ..." at bounding box center [544, 169] width 126 height 10
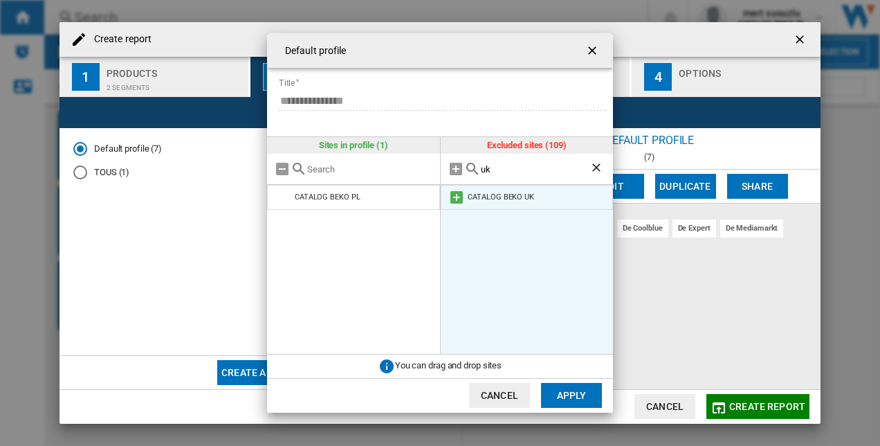
click at [455, 197] on md-icon "{{::title}} {{::getI18NText('BUTTONS.CANCEL')}} ..." at bounding box center [456, 197] width 17 height 17
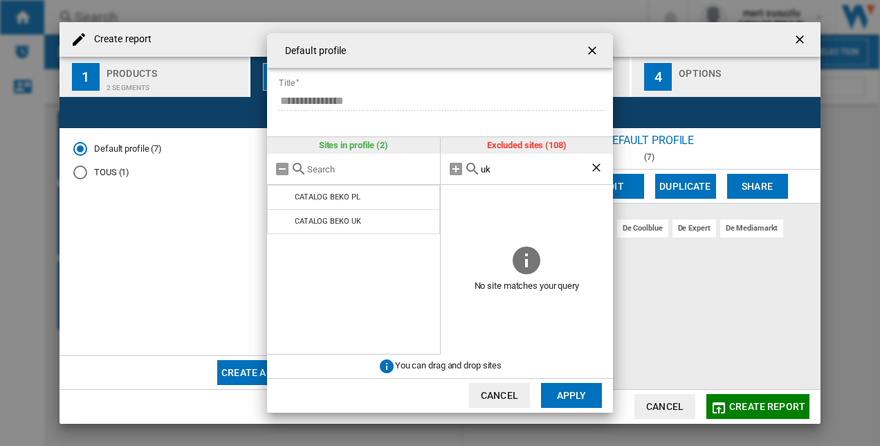
click at [500, 166] on input "uk" at bounding box center [535, 169] width 109 height 10
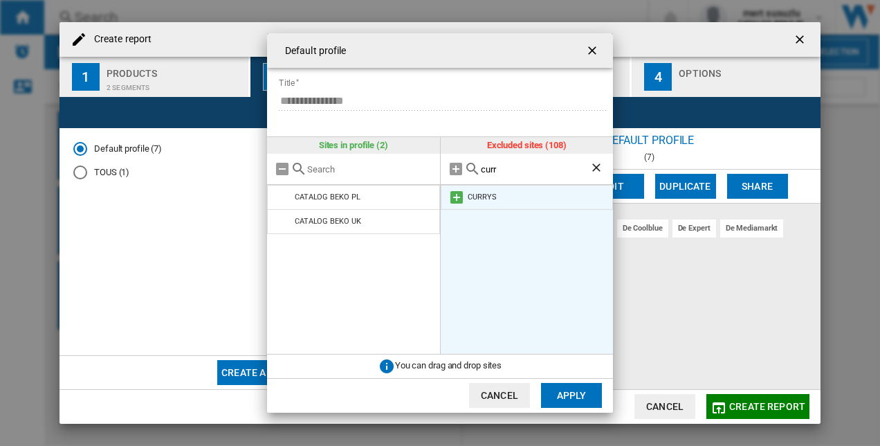
type input "curr"
click at [459, 196] on md-icon "{{::title}} {{::getI18NText('BUTTONS.CANCEL')}} ..." at bounding box center [456, 197] width 17 height 17
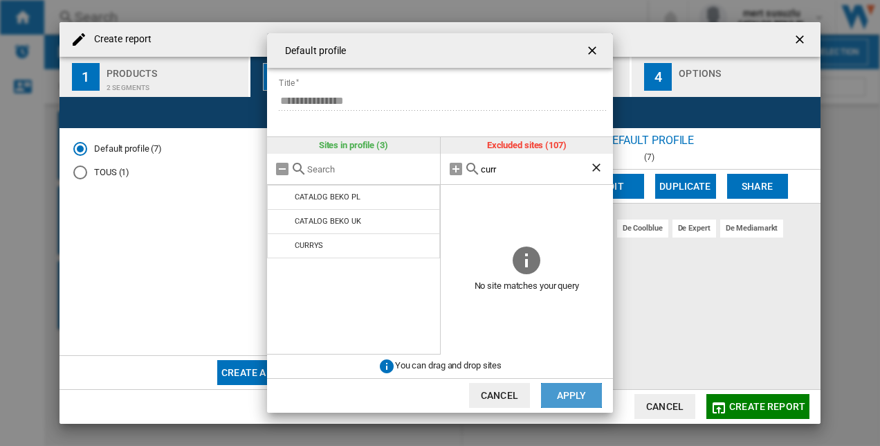
click at [580, 395] on button "Apply" at bounding box center [571, 395] width 61 height 25
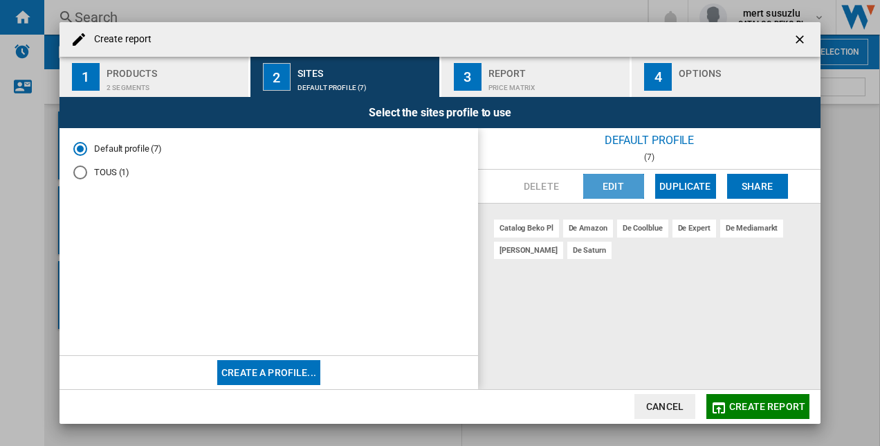
click at [605, 183] on button "Edit" at bounding box center [613, 186] width 61 height 25
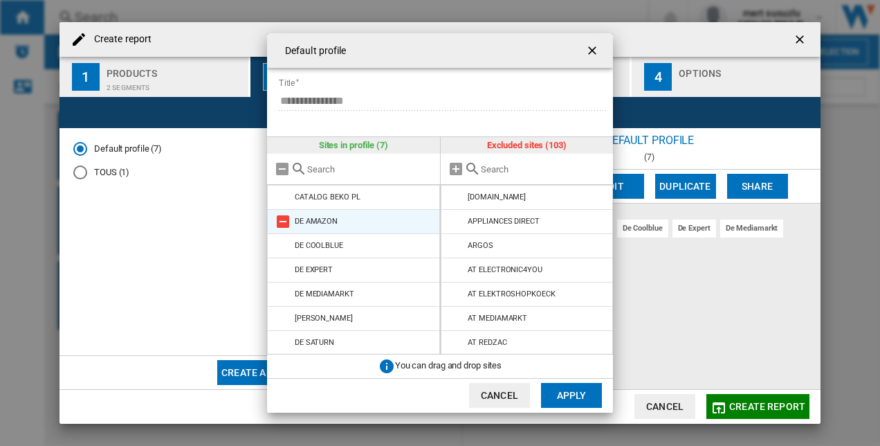
click at [289, 226] on md-icon "{{::title}} {{::getI18NText('BUTTONS.CANCEL')}} ..." at bounding box center [283, 221] width 17 height 17
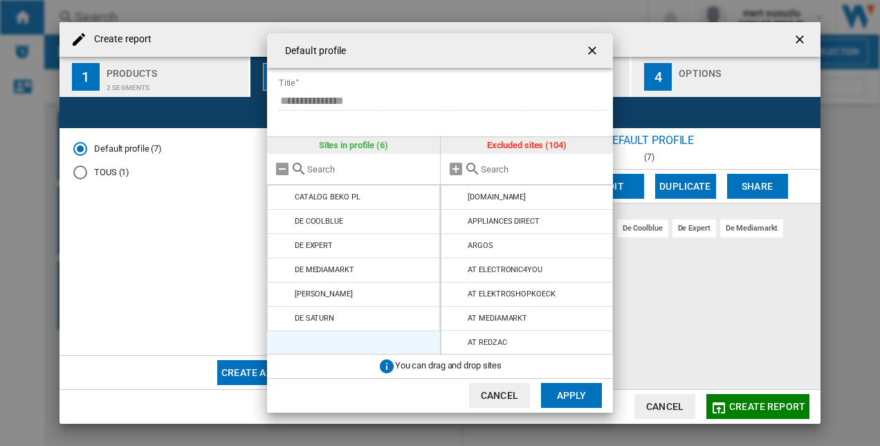
click at [289, 226] on md-icon "{{::title}} {{::getI18NText('BUTTONS.CANCEL')}} ..." at bounding box center [283, 221] width 17 height 17
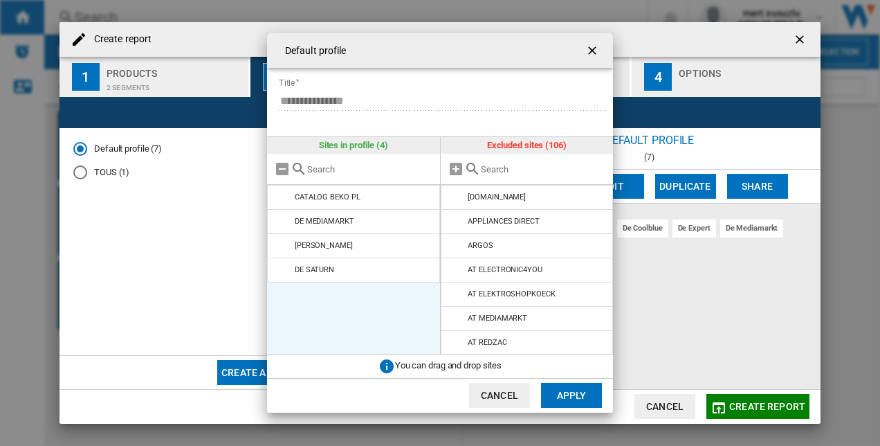
click at [289, 226] on md-icon "{{::title}} {{::getI18NText('BUTTONS.CANCEL')}} ..." at bounding box center [283, 221] width 17 height 17
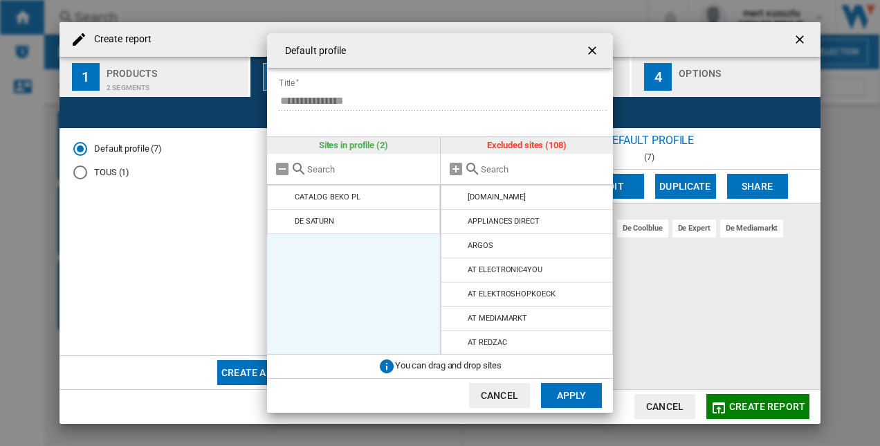
click at [289, 226] on md-icon "{{::title}} {{::getI18NText('BUTTONS.CANCEL')}} ..." at bounding box center [283, 221] width 17 height 17
click at [479, 166] on md-icon "{{::title}} {{::getI18NText('BUTTONS.CANCEL')}} ..." at bounding box center [472, 169] width 17 height 17
click at [491, 167] on input "{{::title}} {{::getI18NText('BUTTONS.CANCEL')}} ..." at bounding box center [544, 169] width 126 height 10
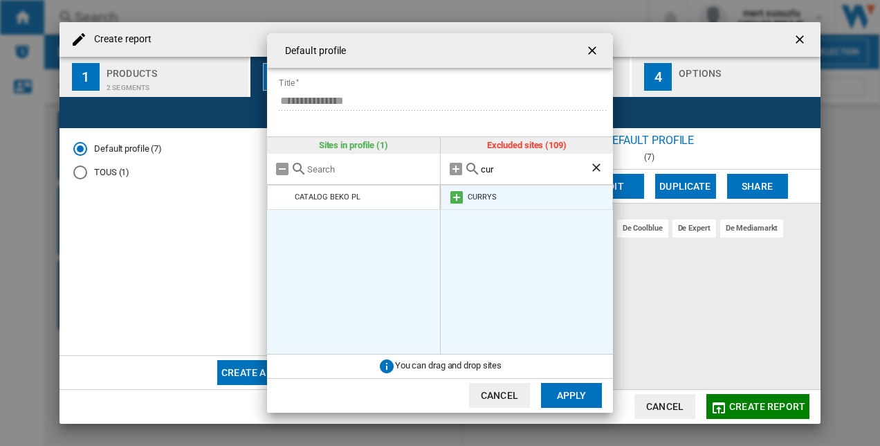
type input "cur"
click at [455, 201] on md-icon "{{::title}} {{::getI18NText('BUTTONS.CANCEL')}} ..." at bounding box center [456, 197] width 17 height 17
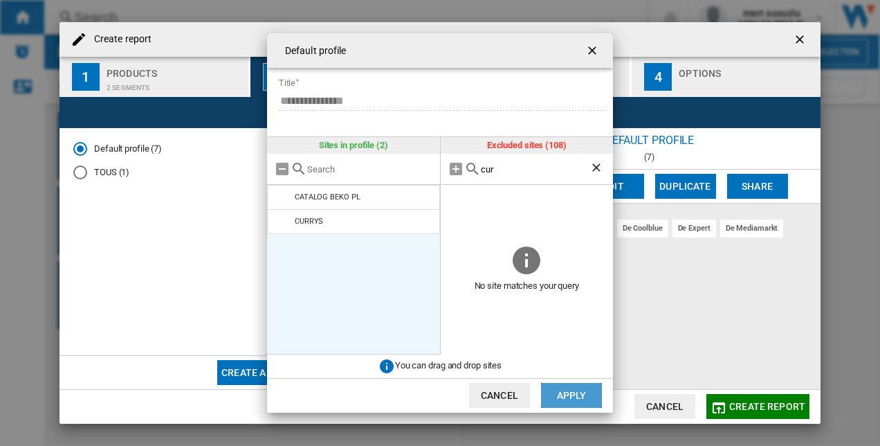
click at [559, 396] on button "Apply" at bounding box center [571, 395] width 61 height 25
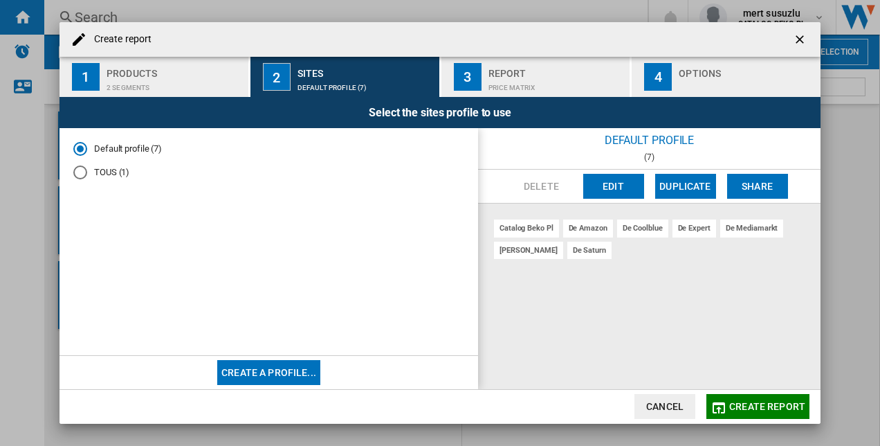
click at [678, 400] on button "Cancel" at bounding box center [664, 406] width 61 height 25
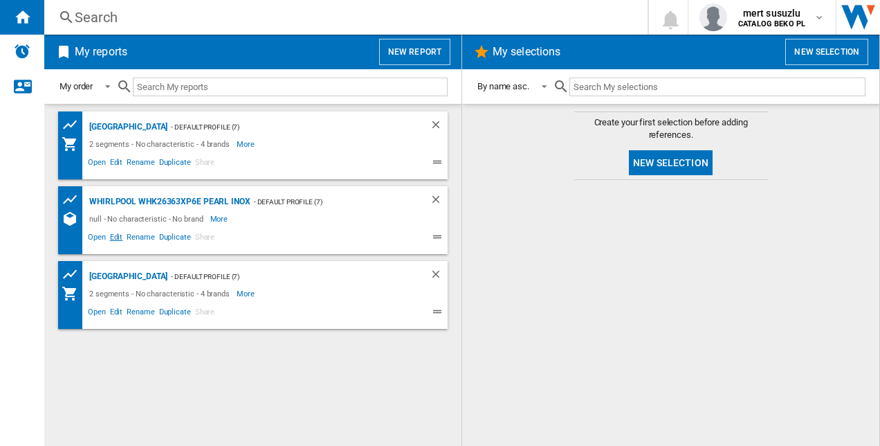
click at [118, 236] on span "Edit" at bounding box center [116, 238] width 17 height 17
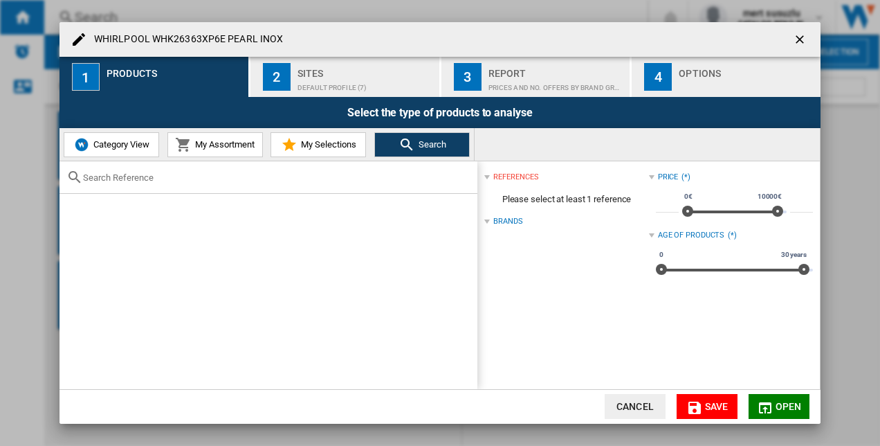
click at [332, 90] on div "Default profile (7)" at bounding box center [366, 84] width 136 height 15
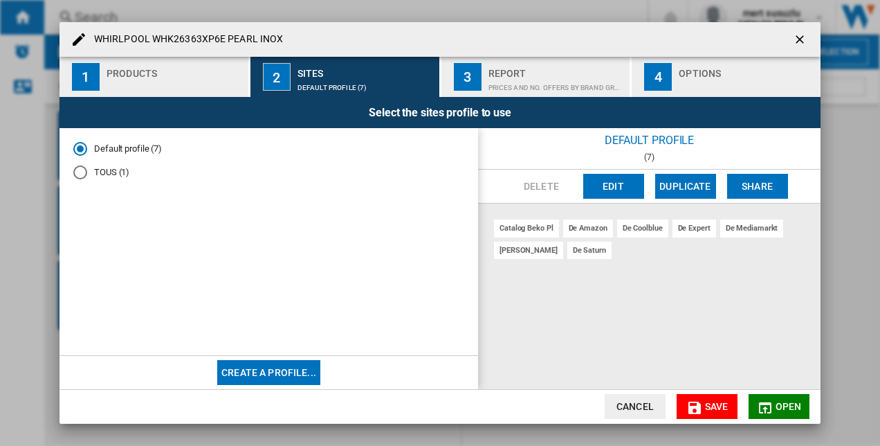
click at [616, 188] on button "Edit" at bounding box center [613, 186] width 61 height 25
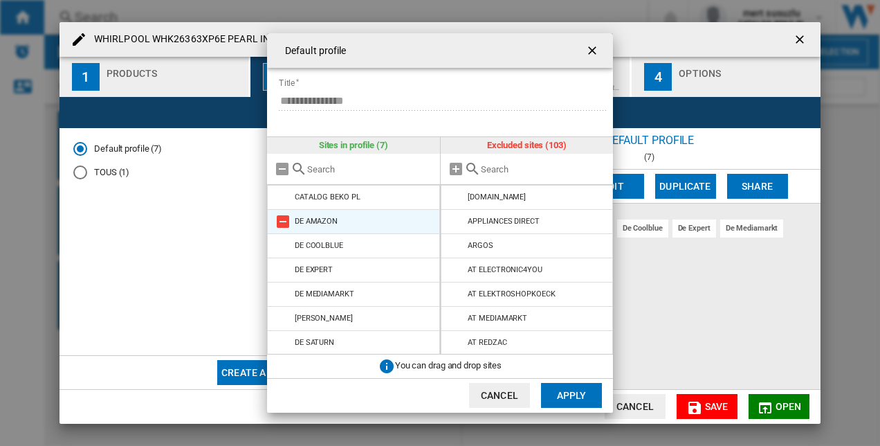
click at [284, 215] on md-icon "{{::title}} {{::getI18NText('BUTTONS.CANCEL')}} ..." at bounding box center [283, 221] width 17 height 17
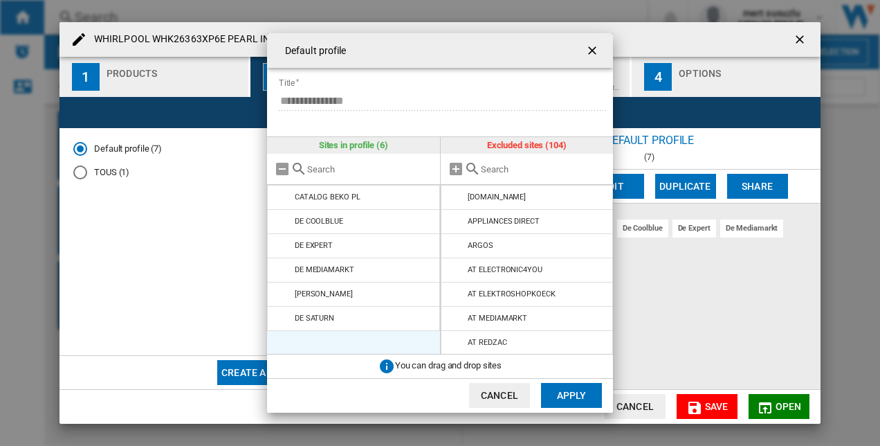
click at [284, 215] on md-icon "{{::title}} {{::getI18NText('BUTTONS.CANCEL')}} ..." at bounding box center [283, 221] width 17 height 17
click at [284, 237] on md-icon "{{::title}} {{::getI18NText('BUTTONS.CANCEL')}} ..." at bounding box center [283, 245] width 17 height 17
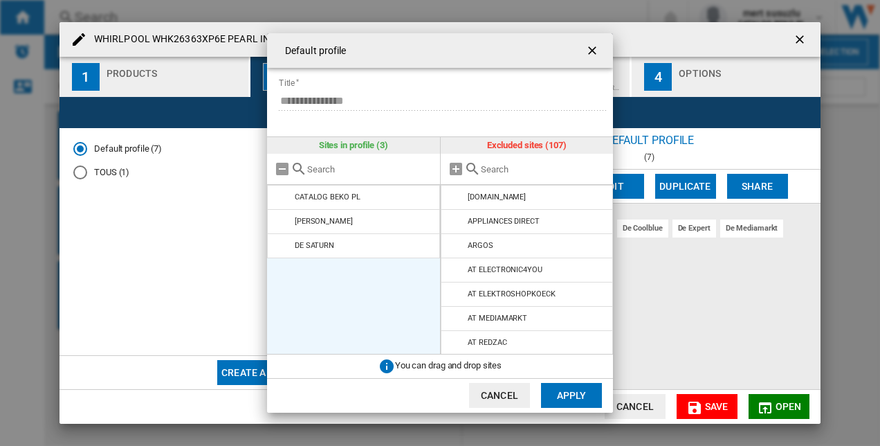
click at [284, 215] on md-icon "{{::title}} {{::getI18NText('BUTTONS.CANCEL')}} ..." at bounding box center [283, 221] width 17 height 17
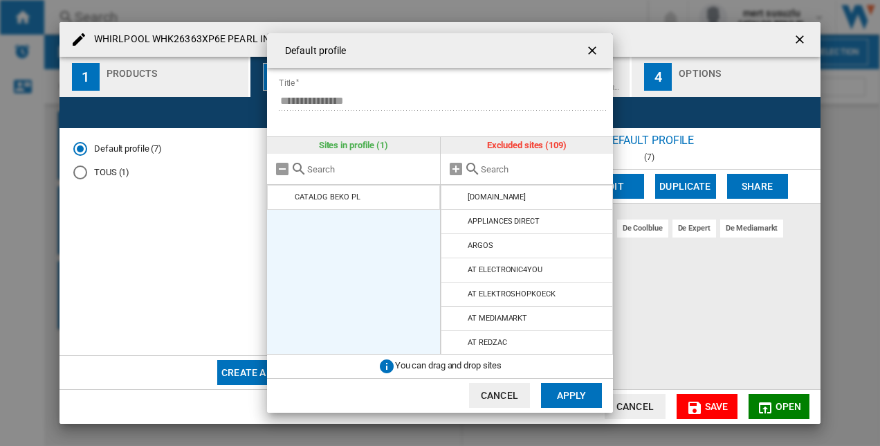
click at [506, 167] on input "{{::title}} {{::getI18NText('BUTTONS.CANCEL')}} ..." at bounding box center [544, 169] width 126 height 10
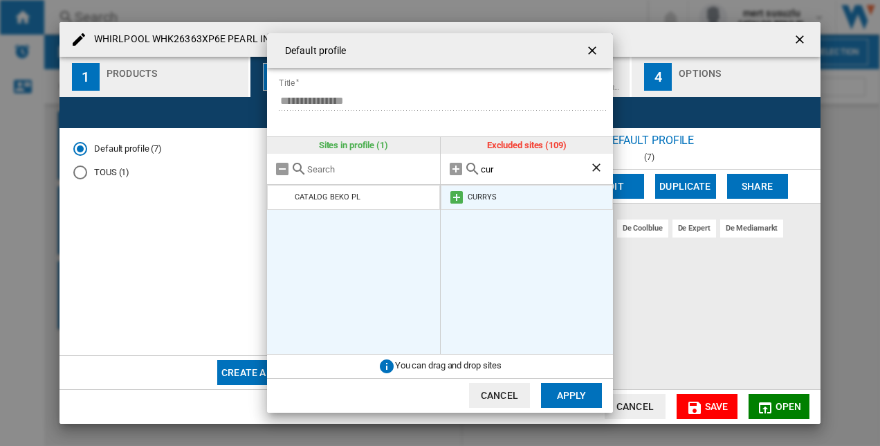
type input "cur"
click at [490, 190] on li "CURRYS" at bounding box center [527, 197] width 173 height 25
click at [451, 200] on md-icon "{{::title}} {{::getI18NText('BUTTONS.CANCEL')}} ..." at bounding box center [456, 197] width 17 height 17
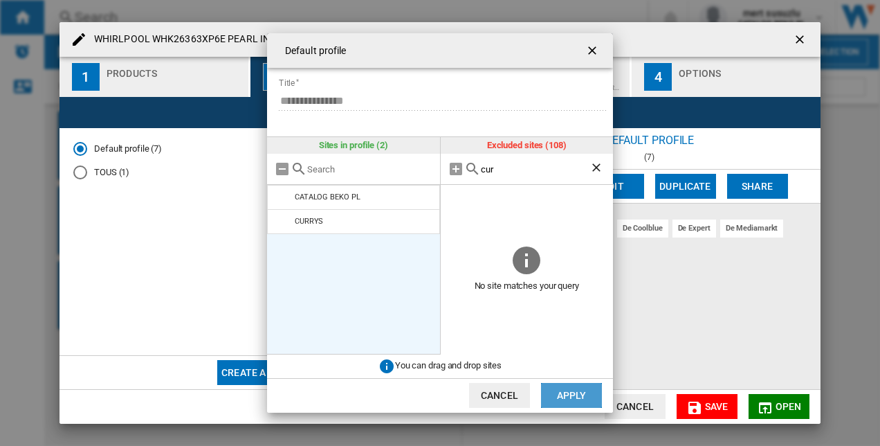
click at [567, 394] on button "Apply" at bounding box center [571, 395] width 61 height 25
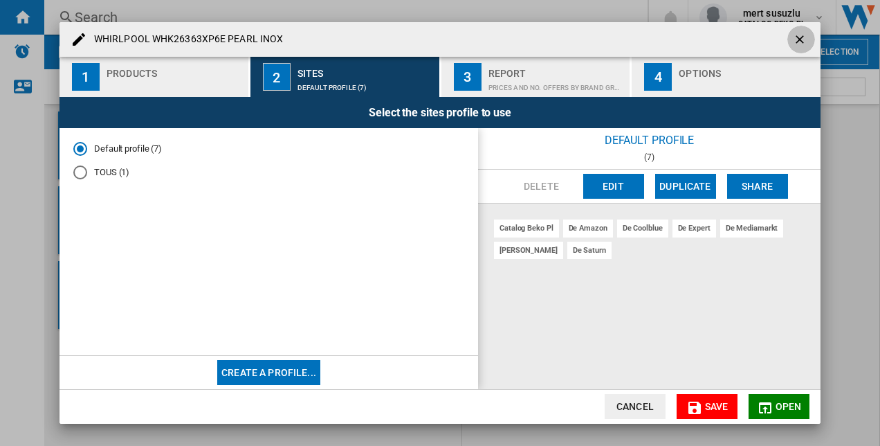
click at [805, 39] on ng-md-icon "getI18NText('BUTTONS.CLOSE_DIALOG')" at bounding box center [801, 41] width 17 height 17
